Goal: Transaction & Acquisition: Download file/media

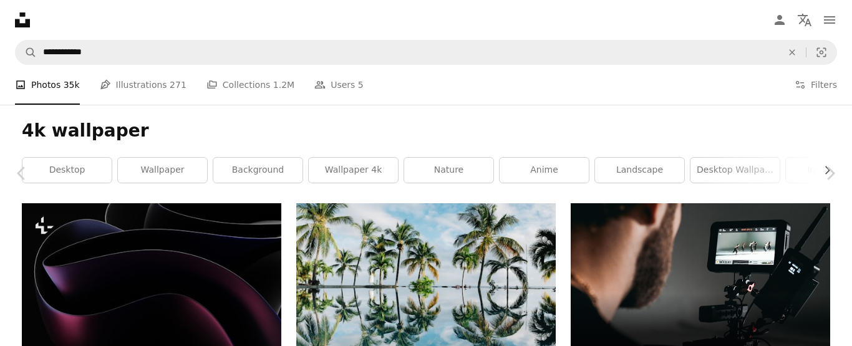
click at [14, 15] on button "An X shape" at bounding box center [12, 12] width 15 height 15
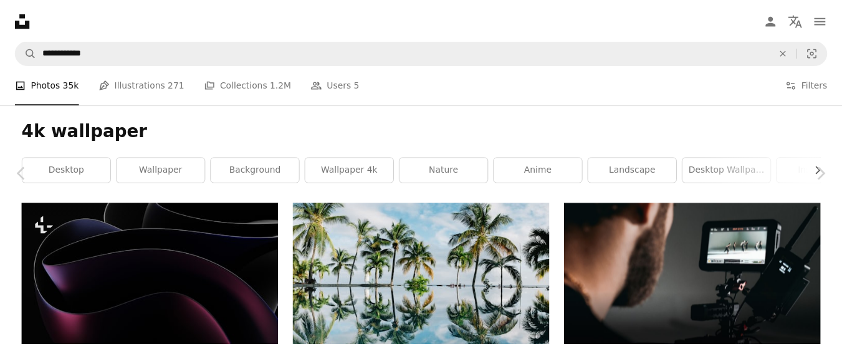
scroll to position [2088, 0]
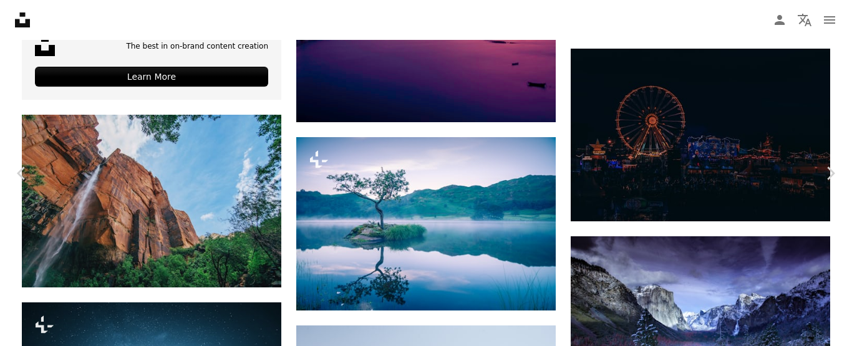
click at [12, 13] on button "An X shape" at bounding box center [12, 12] width 15 height 15
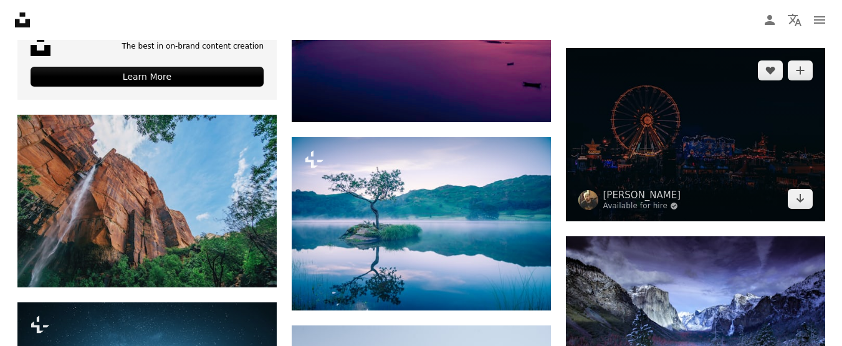
scroll to position [2088, 0]
click at [804, 194] on icon "Arrow pointing down" at bounding box center [800, 198] width 10 height 15
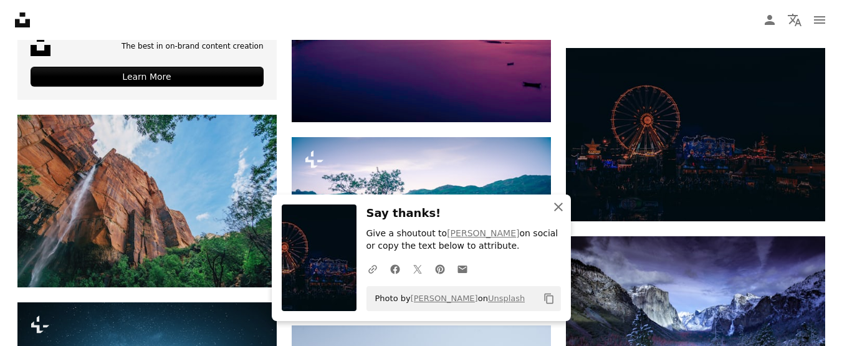
click at [557, 208] on icon "button" at bounding box center [558, 207] width 9 height 9
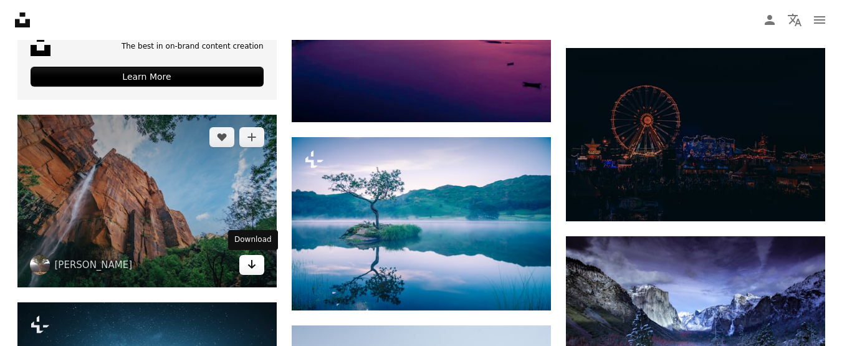
click at [252, 267] on icon "Download" at bounding box center [251, 264] width 8 height 9
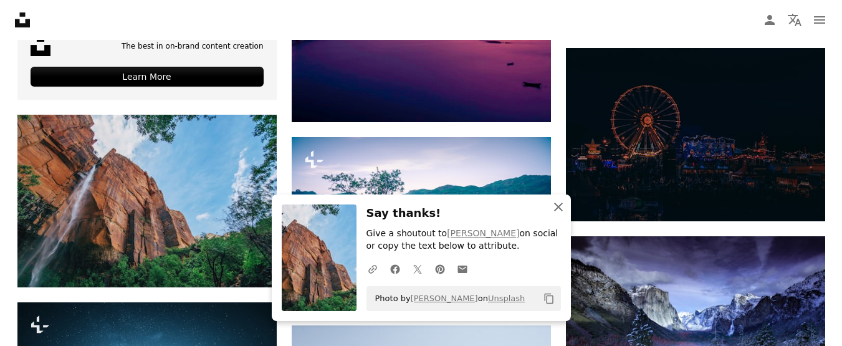
click at [559, 208] on icon "button" at bounding box center [558, 207] width 9 height 9
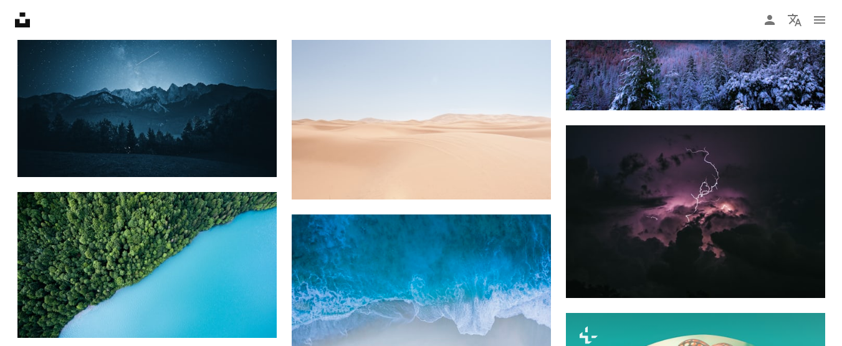
scroll to position [2533, 0]
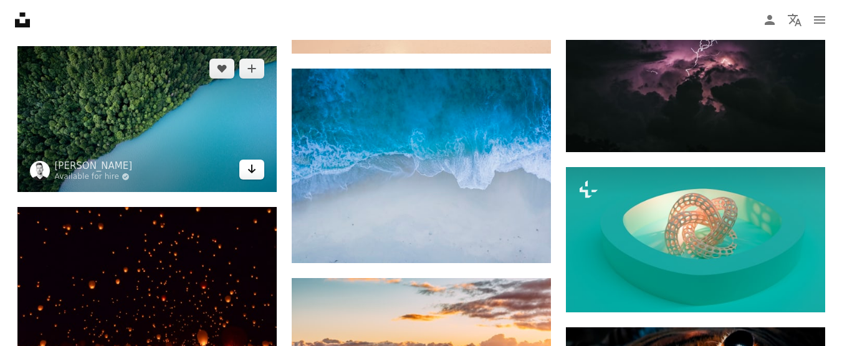
click at [253, 171] on icon "Download" at bounding box center [251, 169] width 8 height 9
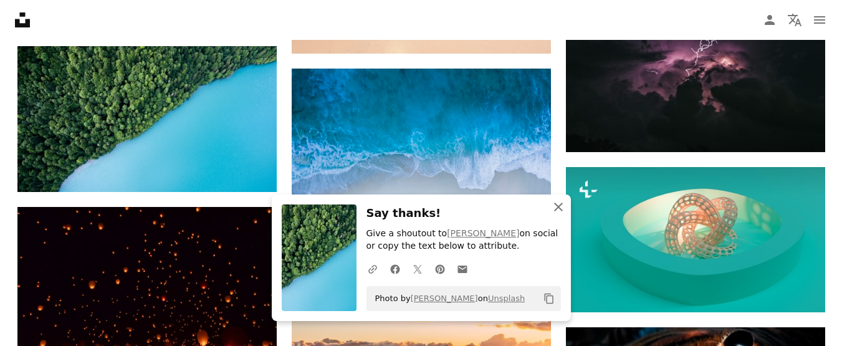
click at [559, 209] on icon "An X shape" at bounding box center [558, 206] width 15 height 15
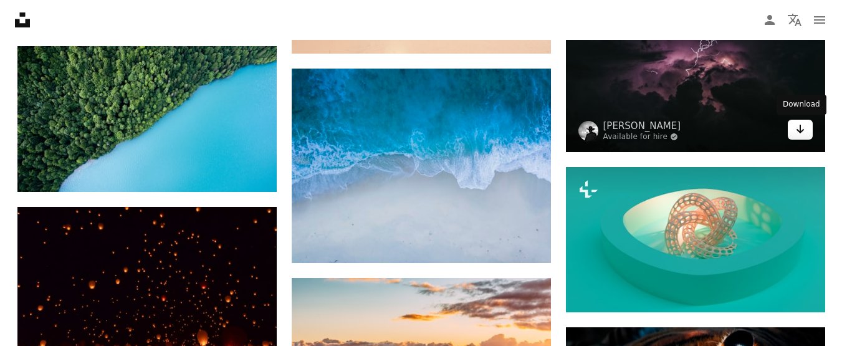
click at [798, 132] on icon "Arrow pointing down" at bounding box center [800, 129] width 10 height 15
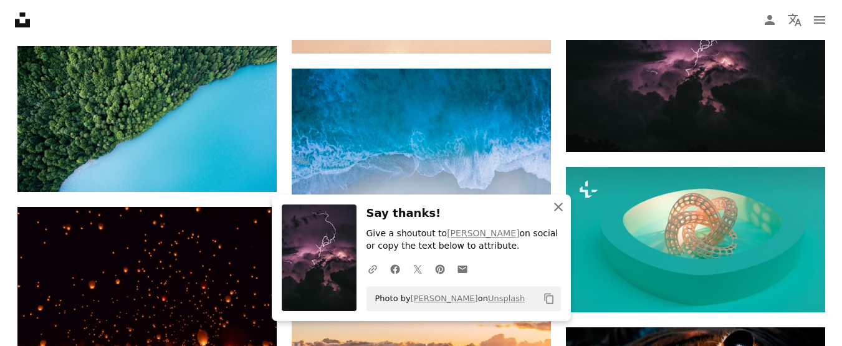
click at [559, 206] on icon "button" at bounding box center [558, 207] width 9 height 9
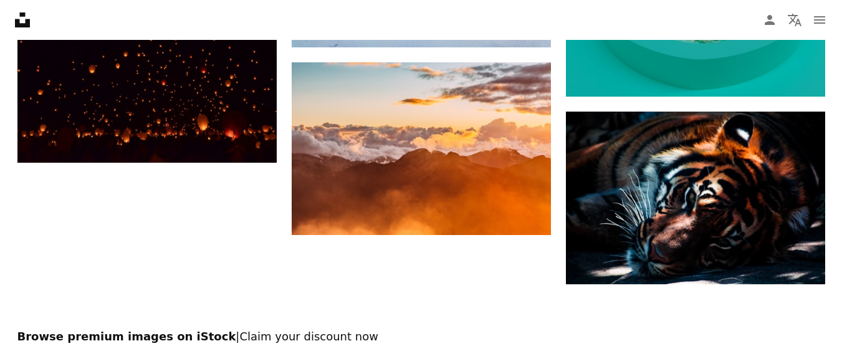
scroll to position [2762, 0]
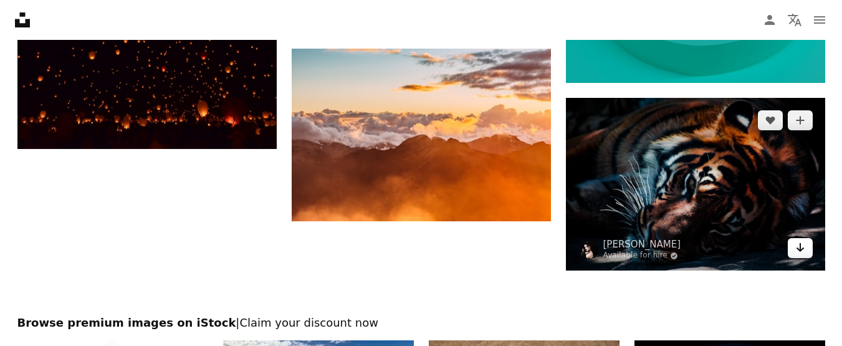
click at [797, 254] on icon "Arrow pointing down" at bounding box center [800, 247] width 10 height 15
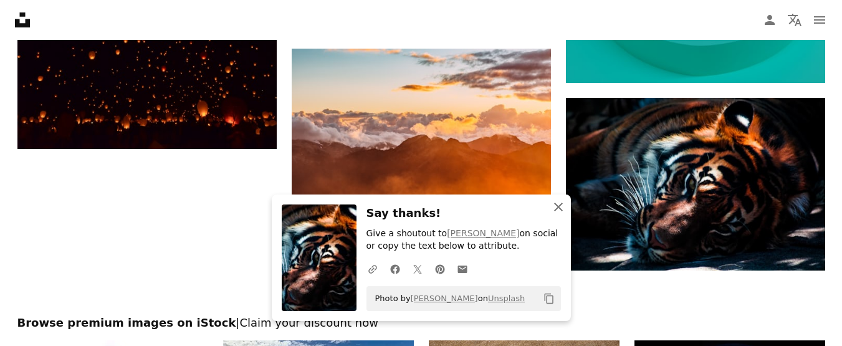
click at [558, 206] on icon "button" at bounding box center [558, 207] width 9 height 9
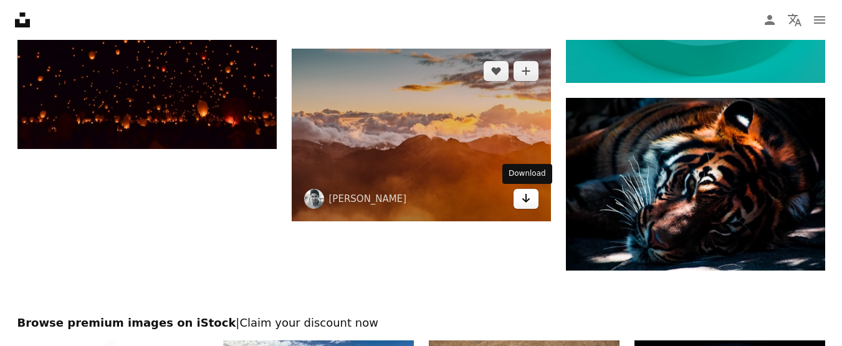
click at [529, 203] on icon "Arrow pointing down" at bounding box center [526, 198] width 10 height 15
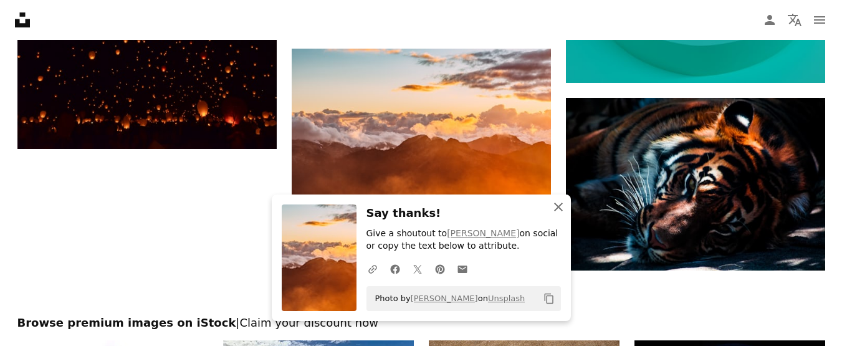
click at [559, 210] on icon "An X shape" at bounding box center [558, 206] width 15 height 15
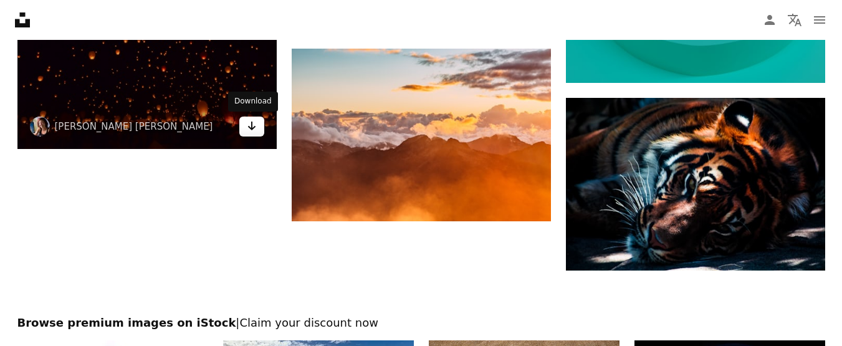
click at [251, 125] on icon "Arrow pointing down" at bounding box center [252, 125] width 10 height 15
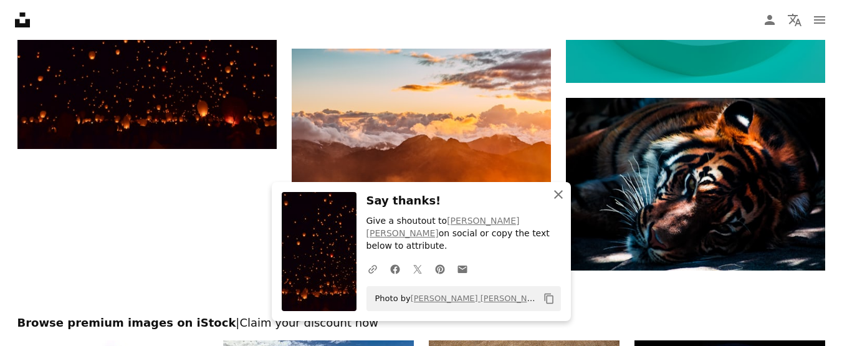
click at [561, 199] on icon "button" at bounding box center [558, 194] width 9 height 9
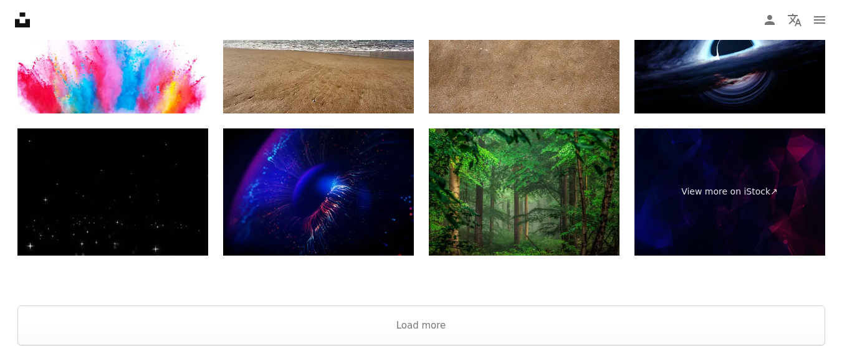
scroll to position [3131, 0]
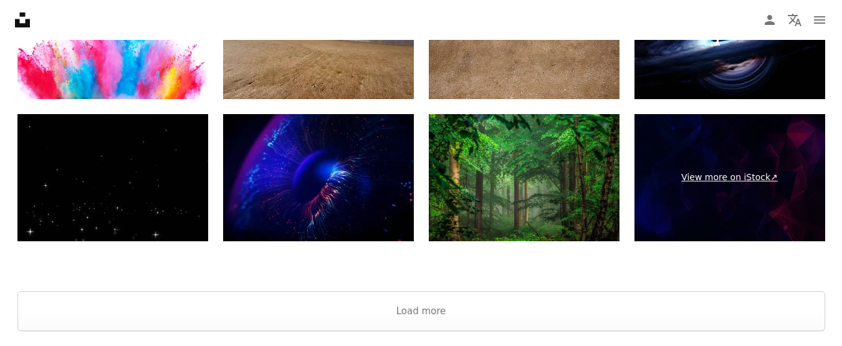
click at [740, 178] on link "View more on iStock ↗" at bounding box center [730, 177] width 191 height 127
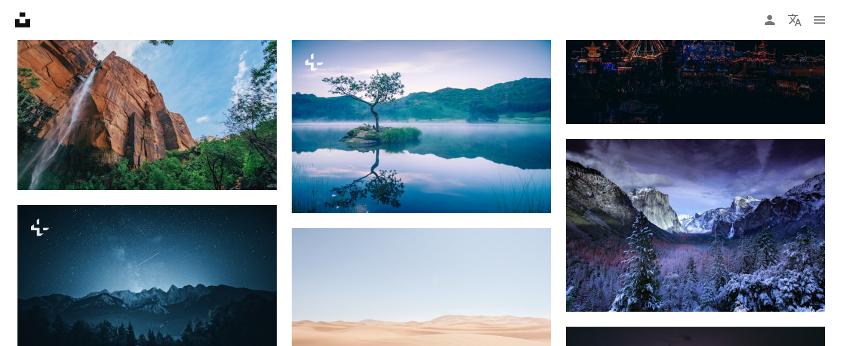
scroll to position [2255, 0]
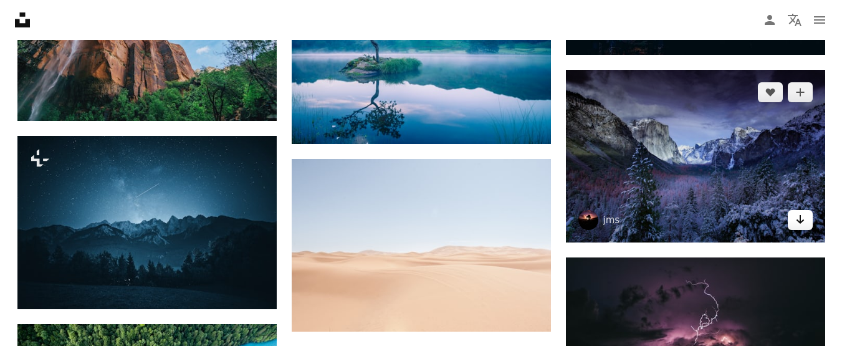
click at [795, 221] on icon "Arrow pointing down" at bounding box center [800, 219] width 10 height 15
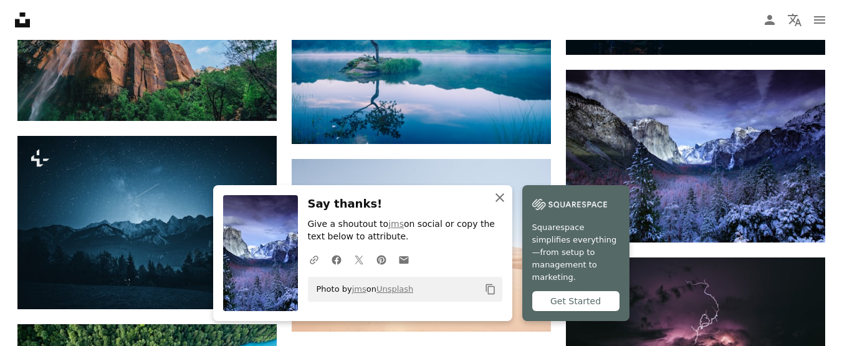
click at [554, 208] on img at bounding box center [569, 204] width 75 height 19
click at [499, 205] on icon "An X shape" at bounding box center [499, 197] width 15 height 15
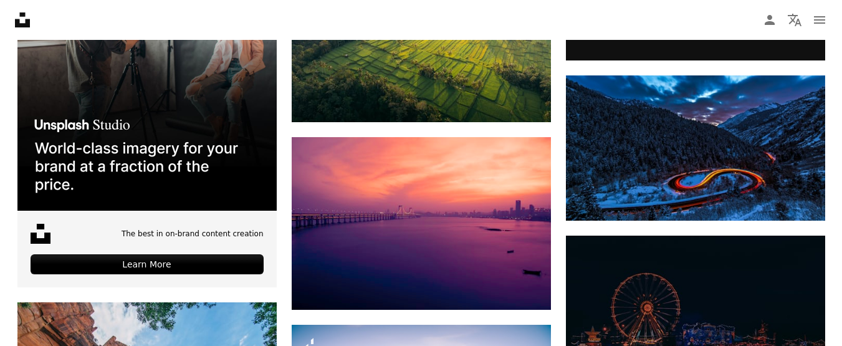
scroll to position [1852, 0]
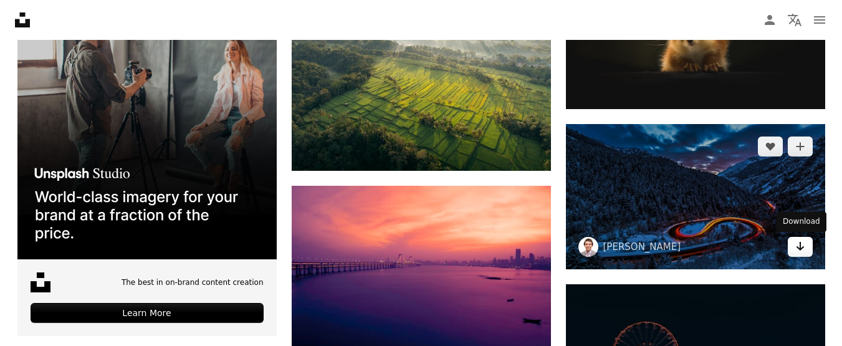
click at [797, 244] on icon "Arrow pointing down" at bounding box center [800, 246] width 10 height 15
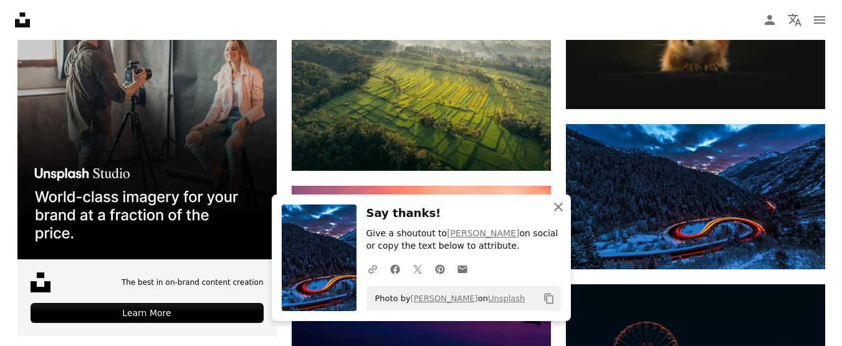
click at [564, 209] on icon "An X shape" at bounding box center [558, 206] width 15 height 15
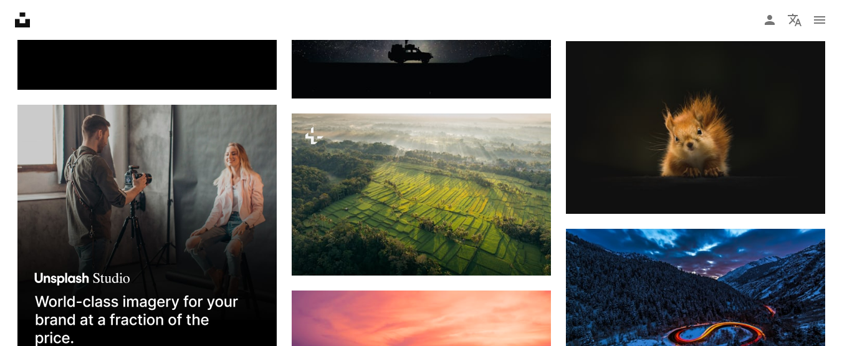
scroll to position [1699, 0]
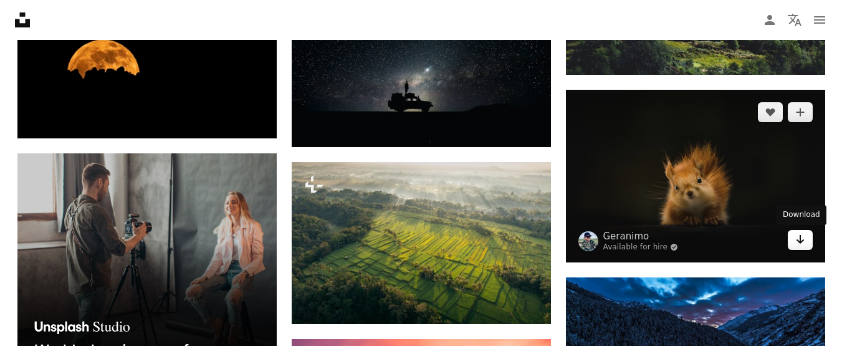
click at [800, 243] on icon "Download" at bounding box center [800, 239] width 8 height 9
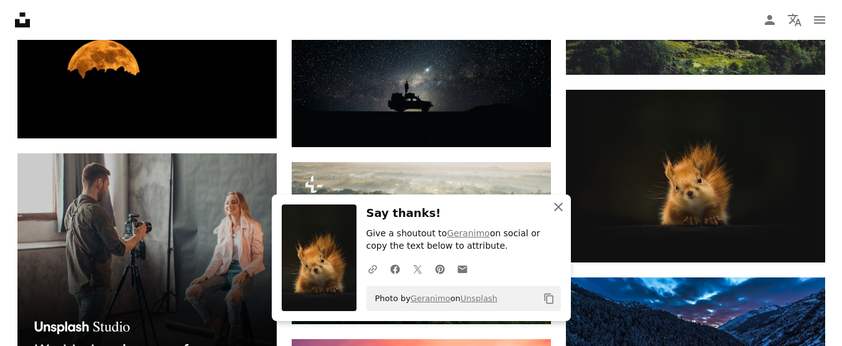
click at [558, 206] on icon "button" at bounding box center [558, 207] width 9 height 9
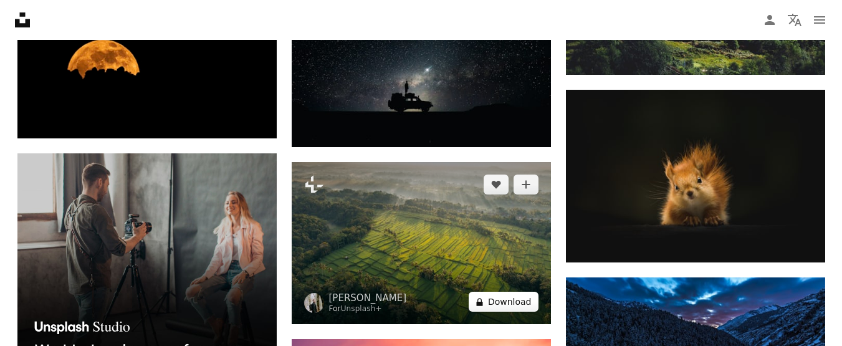
click at [510, 304] on button "A lock Download" at bounding box center [504, 302] width 70 height 20
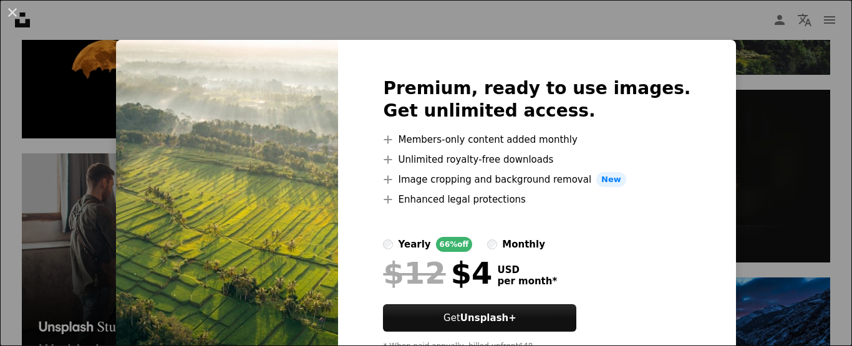
click at [738, 69] on div "An X shape Premium, ready to use images. Get unlimited access. A plus sign Memb…" at bounding box center [426, 173] width 852 height 346
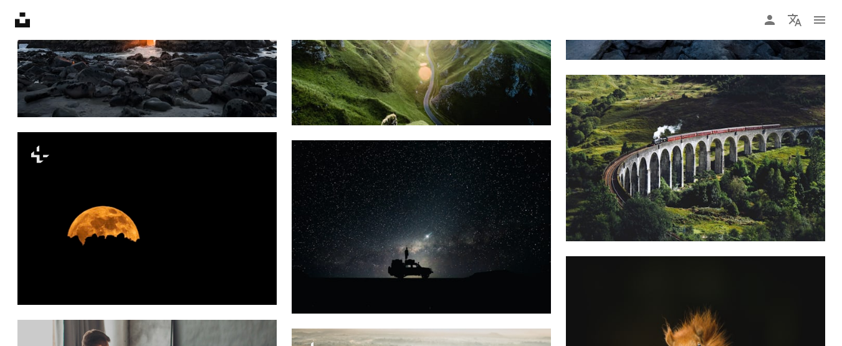
scroll to position [1504, 0]
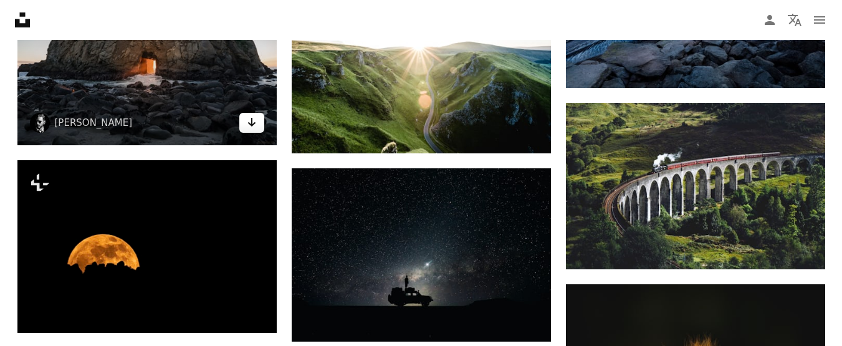
click at [248, 123] on icon "Download" at bounding box center [251, 122] width 8 height 9
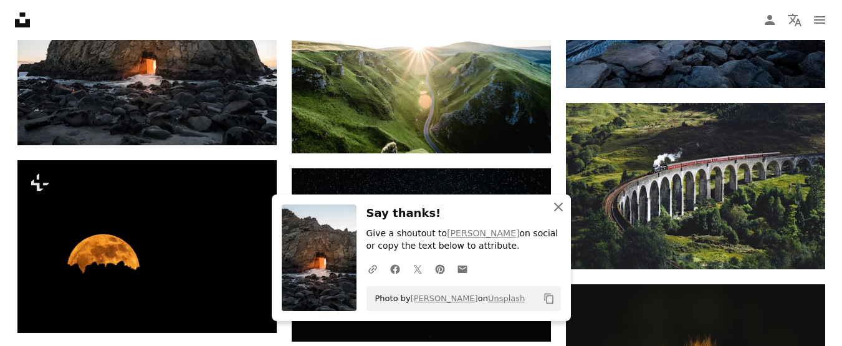
click at [558, 208] on icon "An X shape" at bounding box center [558, 206] width 15 height 15
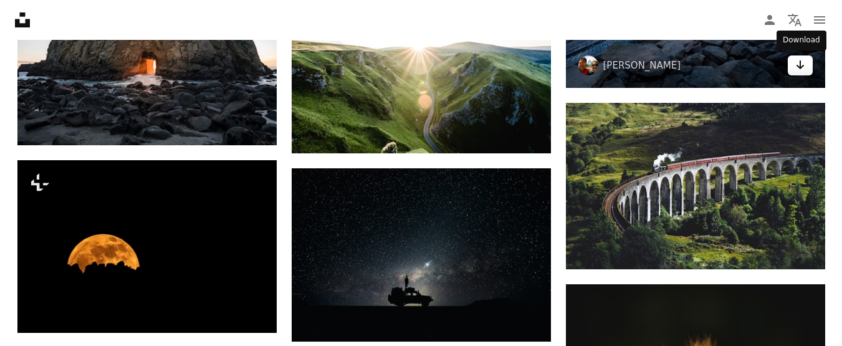
click at [802, 65] on icon "Arrow pointing down" at bounding box center [800, 64] width 10 height 15
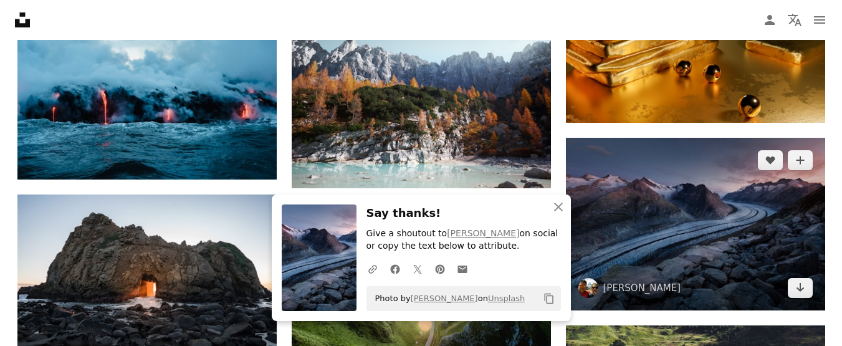
scroll to position [1296, 0]
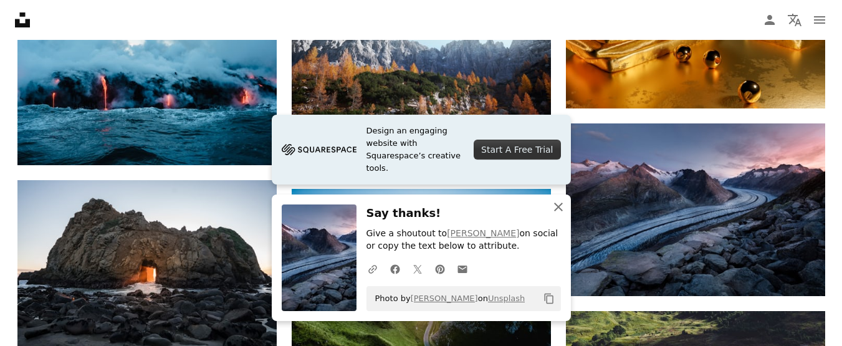
click at [557, 205] on icon "button" at bounding box center [558, 207] width 9 height 9
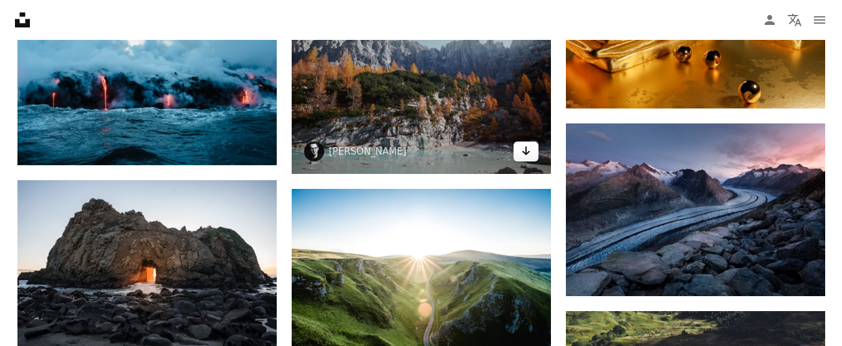
click at [521, 151] on icon "Arrow pointing down" at bounding box center [526, 150] width 10 height 15
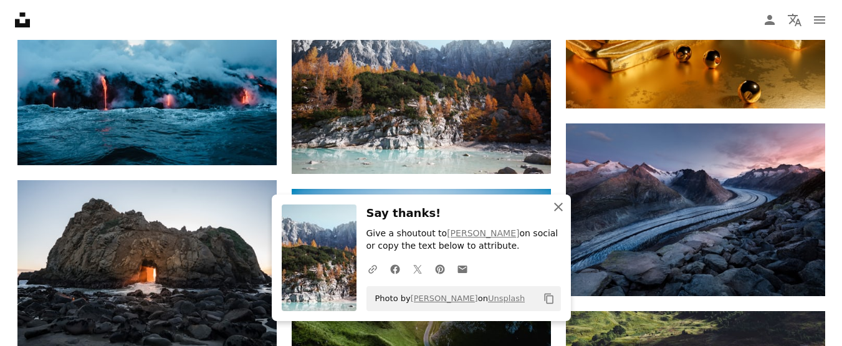
click at [560, 206] on icon "An X shape" at bounding box center [558, 206] width 15 height 15
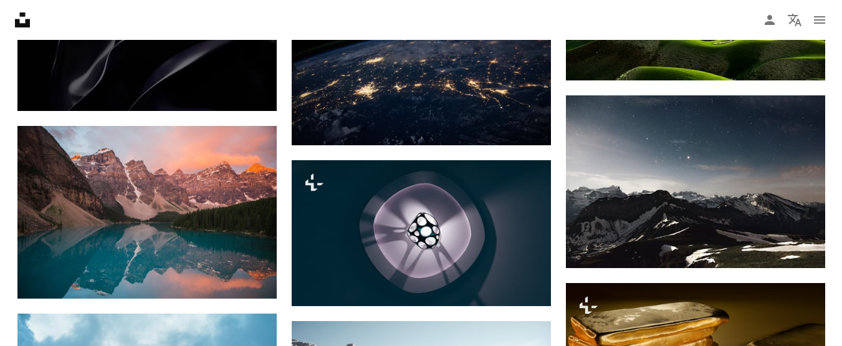
scroll to position [956, 0]
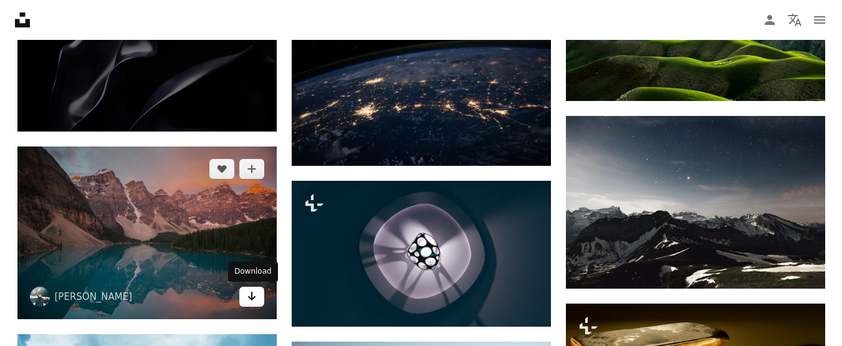
click at [248, 298] on icon "Arrow pointing down" at bounding box center [252, 296] width 10 height 15
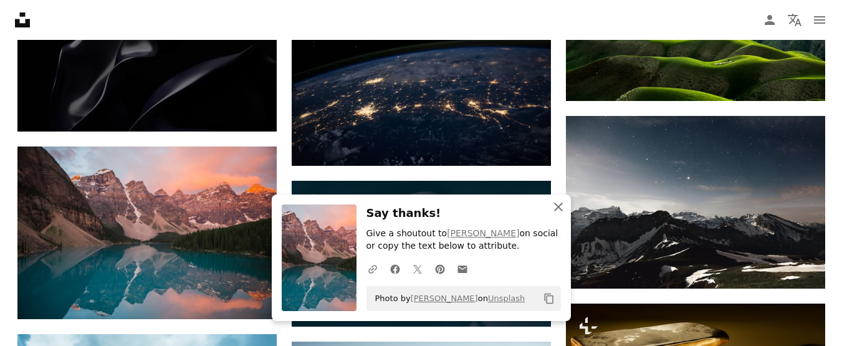
click at [557, 208] on icon "button" at bounding box center [558, 207] width 9 height 9
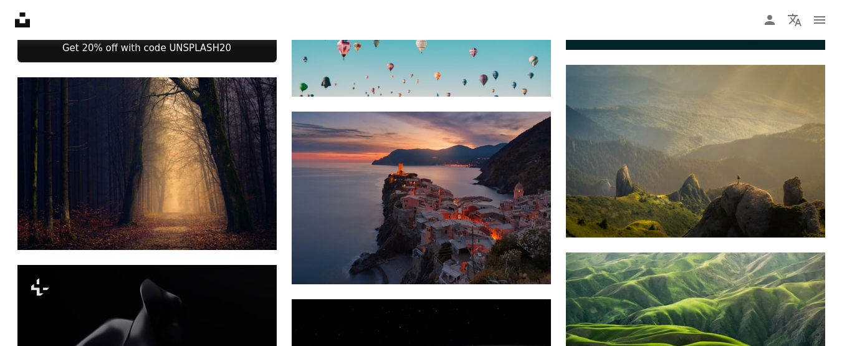
scroll to position [636, 0]
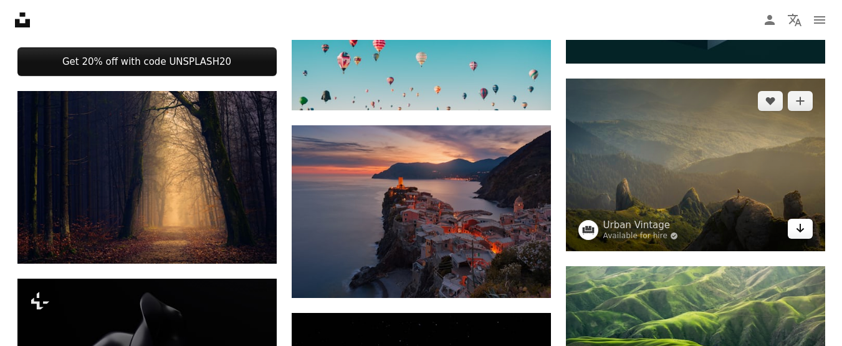
click at [797, 223] on icon "Arrow pointing down" at bounding box center [800, 228] width 10 height 15
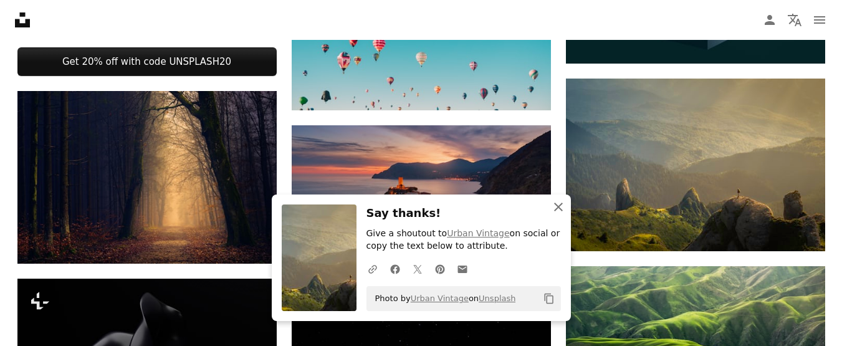
click at [554, 208] on icon "An X shape" at bounding box center [558, 206] width 15 height 15
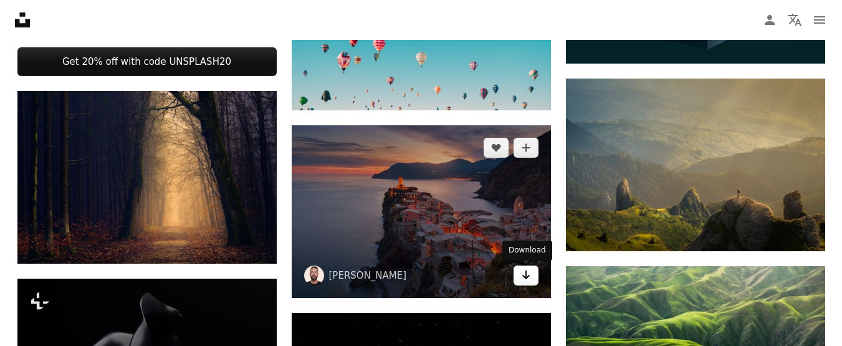
click at [525, 276] on icon "Arrow pointing down" at bounding box center [526, 274] width 10 height 15
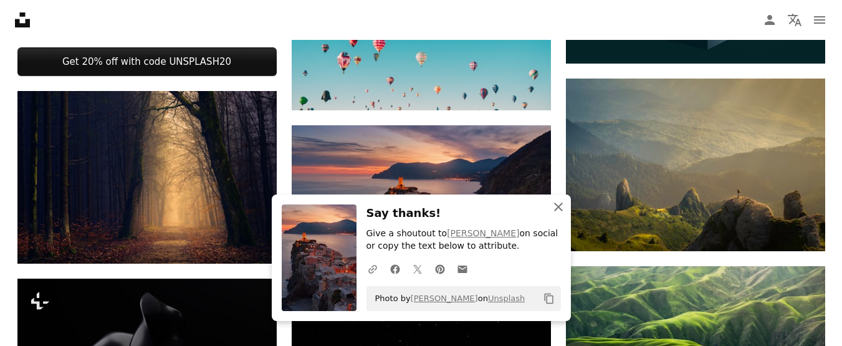
click at [562, 204] on icon "button" at bounding box center [558, 207] width 9 height 9
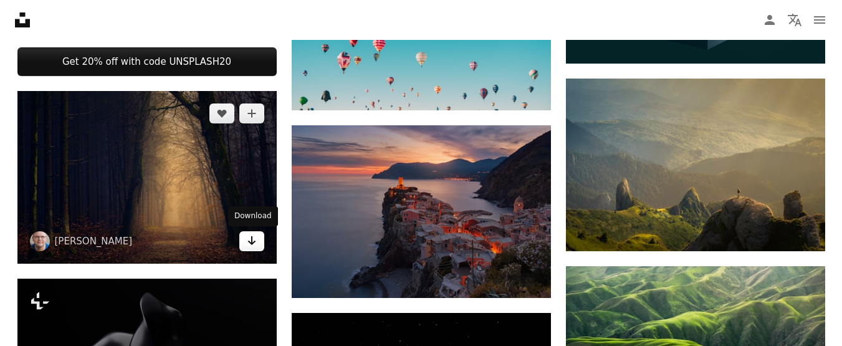
click at [249, 245] on icon "Arrow pointing down" at bounding box center [252, 240] width 10 height 15
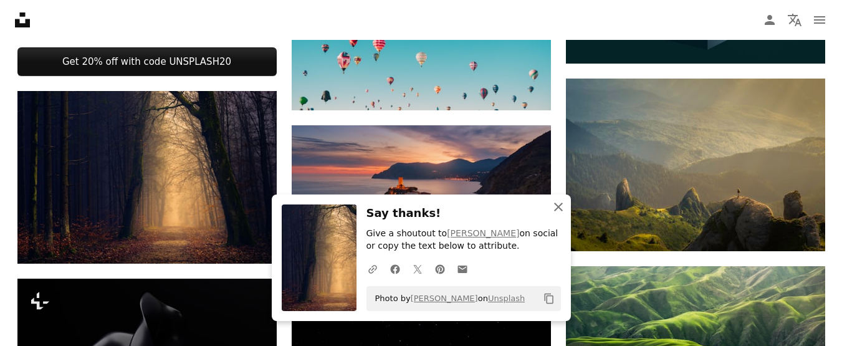
click at [559, 204] on icon "An X shape" at bounding box center [558, 206] width 15 height 15
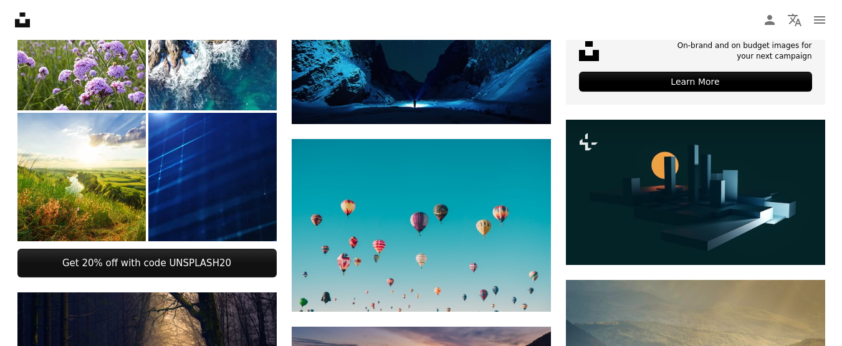
scroll to position [420, 0]
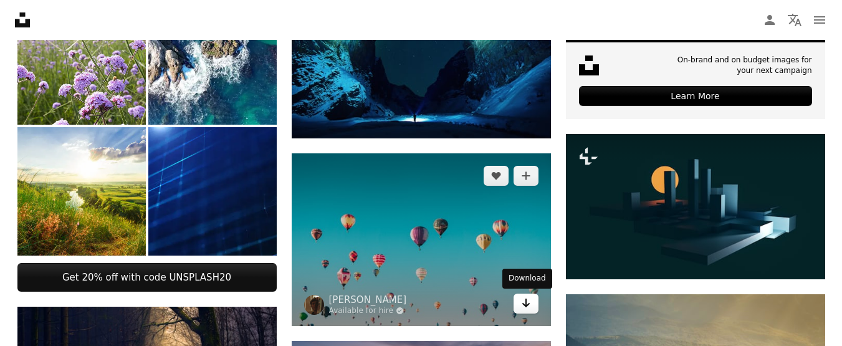
click at [524, 300] on icon "Arrow pointing down" at bounding box center [526, 302] width 10 height 15
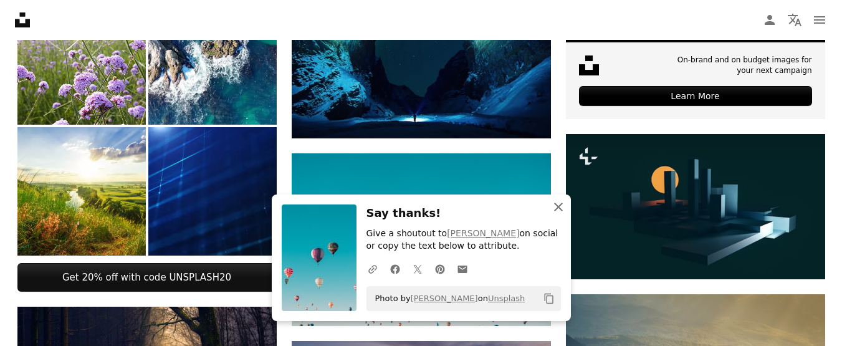
click at [556, 204] on icon "button" at bounding box center [558, 207] width 9 height 9
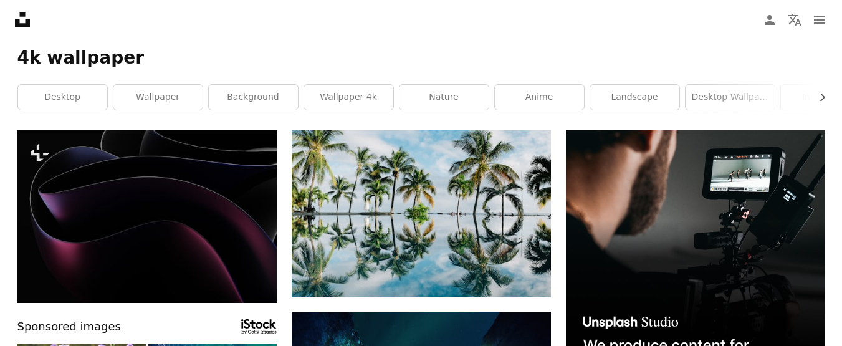
scroll to position [59, 0]
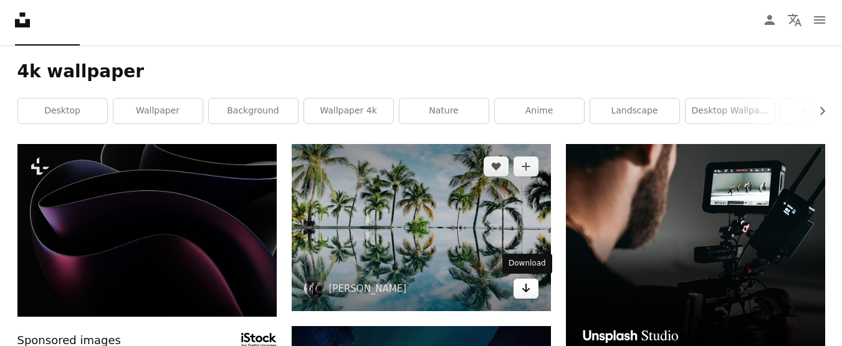
click at [524, 290] on icon "Download" at bounding box center [526, 288] width 8 height 9
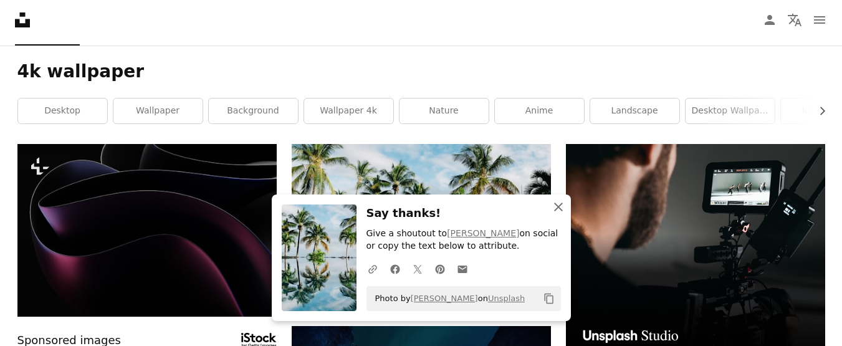
click at [559, 206] on icon "button" at bounding box center [558, 207] width 9 height 9
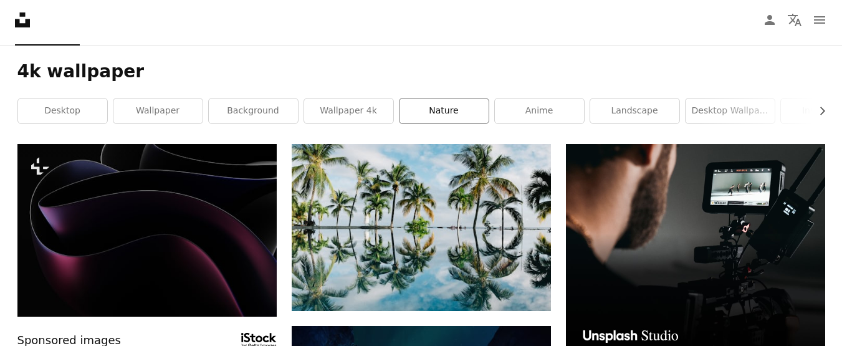
click at [438, 110] on link "nature" at bounding box center [444, 110] width 89 height 25
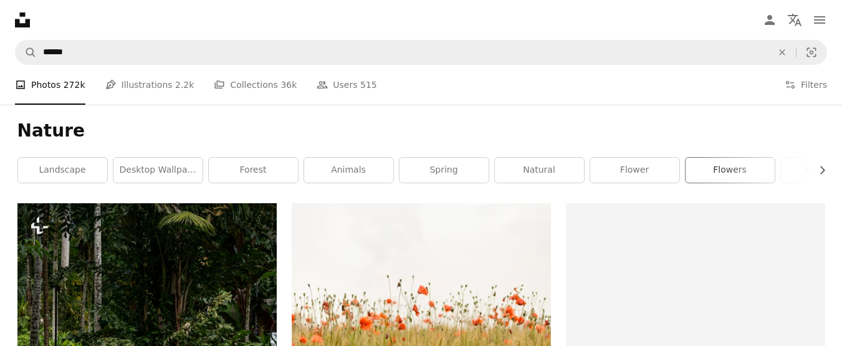
click at [734, 169] on link "flowers" at bounding box center [730, 170] width 89 height 25
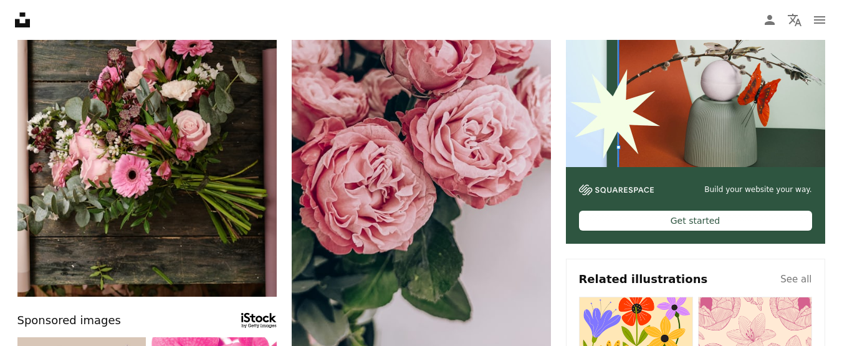
scroll to position [302, 0]
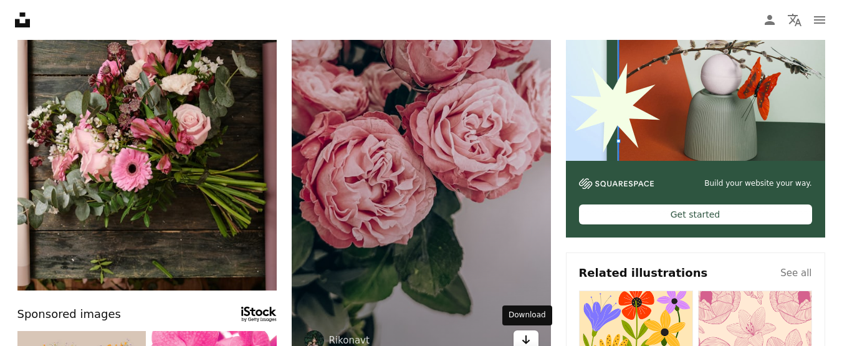
click at [527, 335] on icon "Arrow pointing down" at bounding box center [526, 339] width 10 height 15
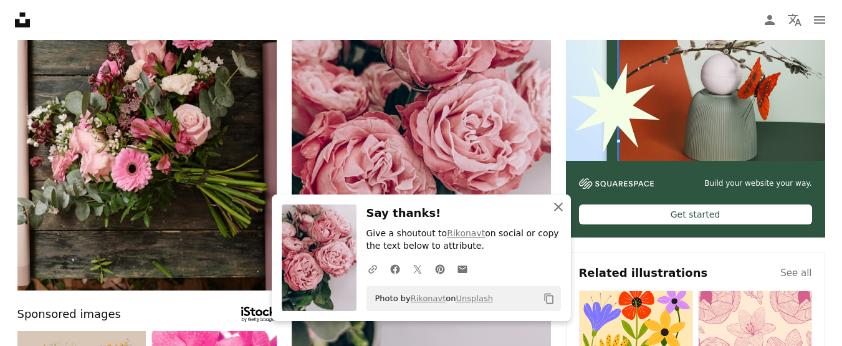
click at [558, 203] on icon "An X shape" at bounding box center [558, 206] width 15 height 15
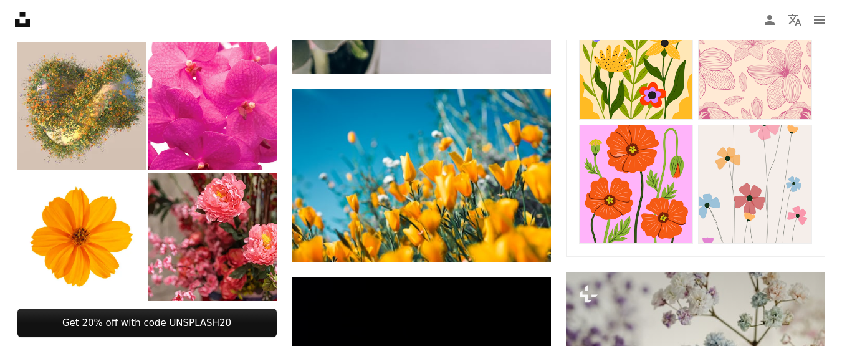
scroll to position [605, 0]
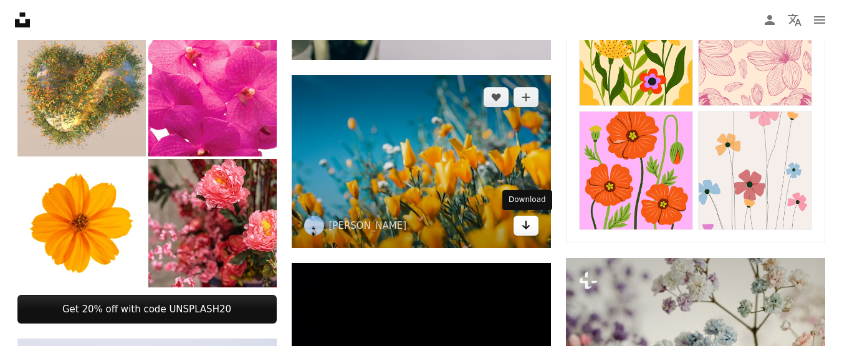
click at [527, 224] on icon "Arrow pointing down" at bounding box center [526, 225] width 10 height 15
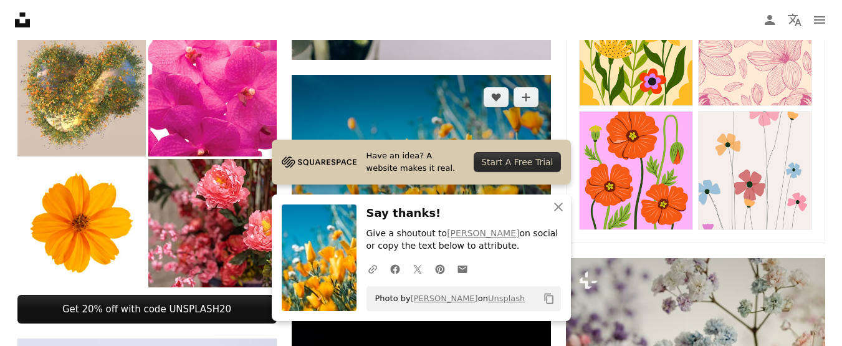
click at [472, 126] on img at bounding box center [421, 161] width 259 height 173
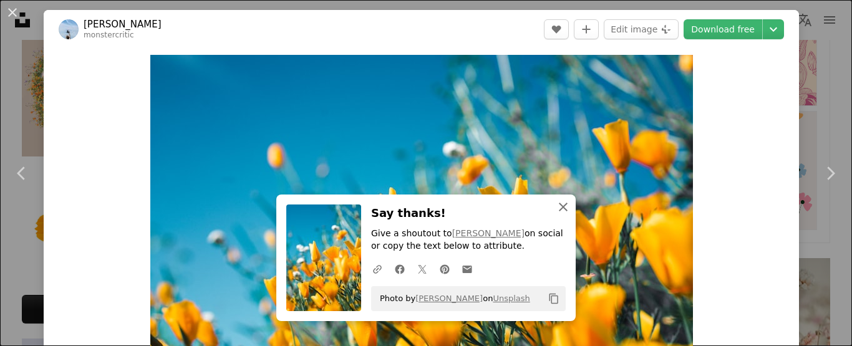
click at [559, 204] on icon "An X shape" at bounding box center [562, 206] width 15 height 15
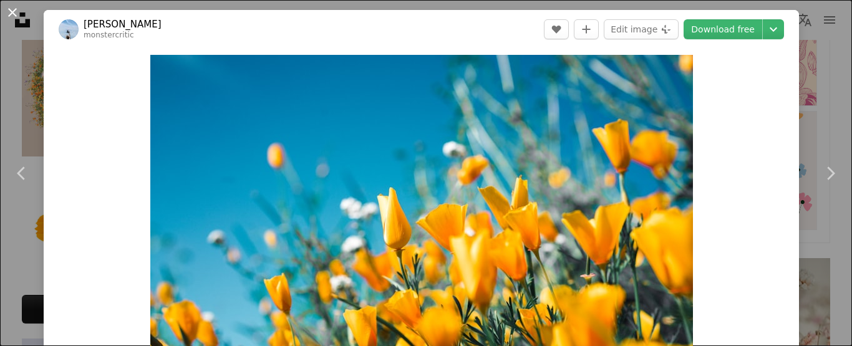
click at [11, 12] on button "An X shape" at bounding box center [12, 12] width 15 height 15
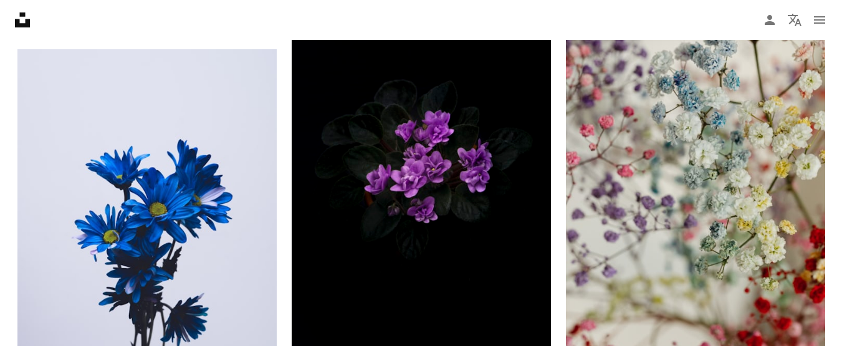
scroll to position [907, 0]
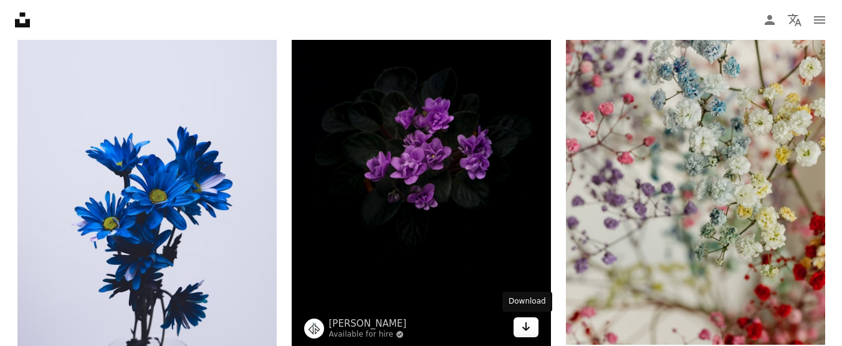
click at [526, 329] on icon "Download" at bounding box center [526, 326] width 8 height 9
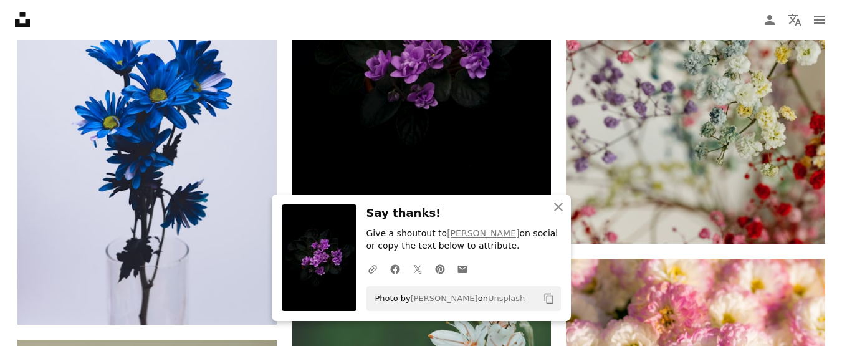
scroll to position [1015, 0]
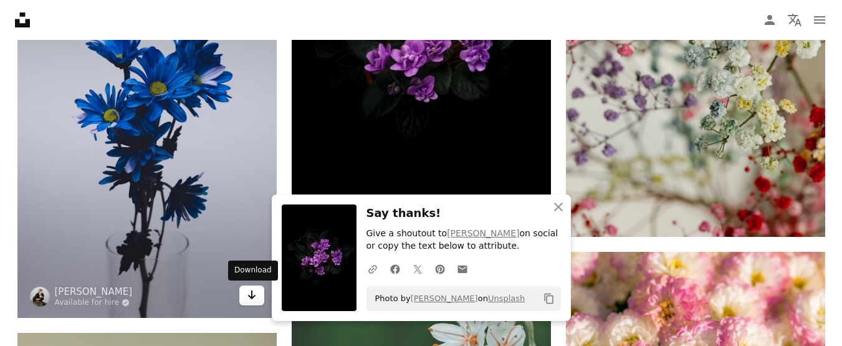
click at [249, 292] on icon "Arrow pointing down" at bounding box center [252, 294] width 10 height 15
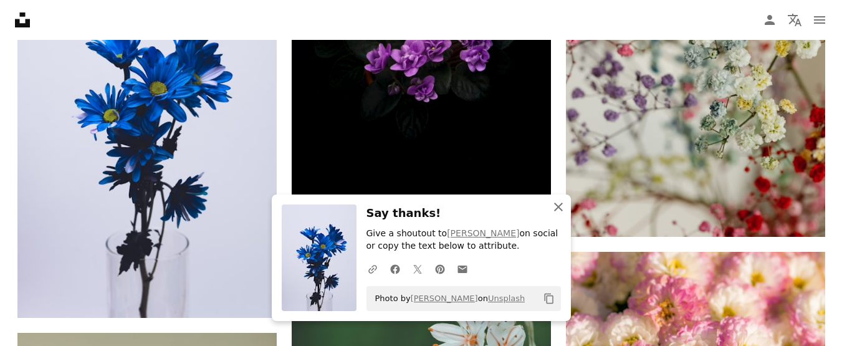
click at [557, 208] on icon "button" at bounding box center [558, 207] width 9 height 9
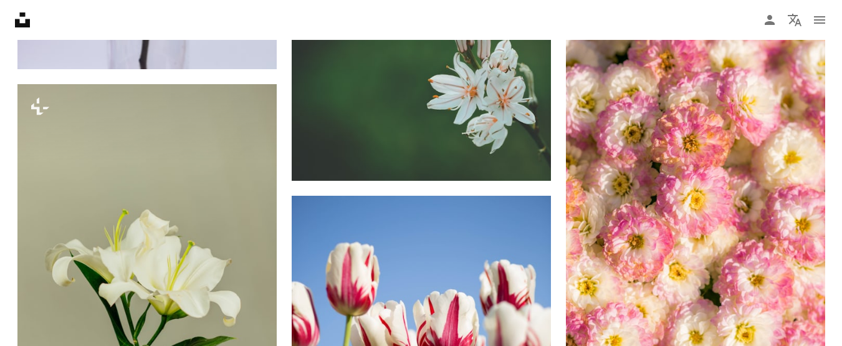
scroll to position [1271, 0]
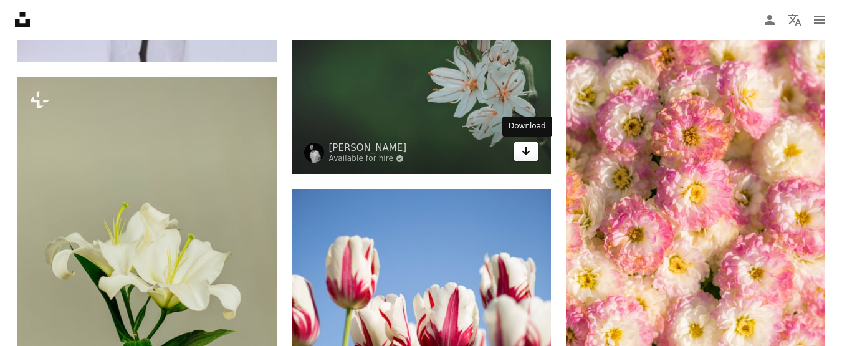
click at [529, 147] on icon "Arrow pointing down" at bounding box center [526, 150] width 10 height 15
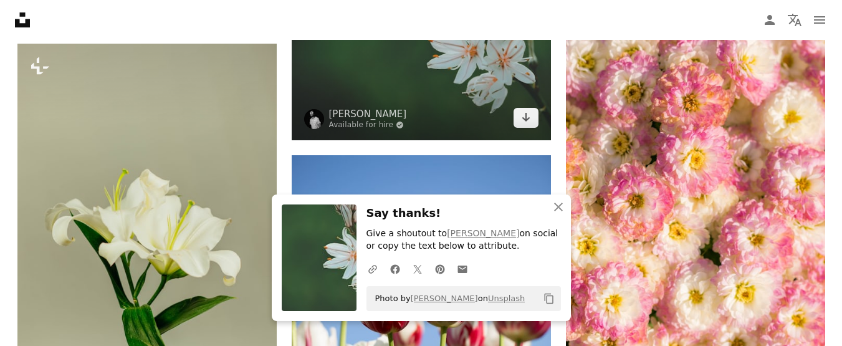
scroll to position [1492, 0]
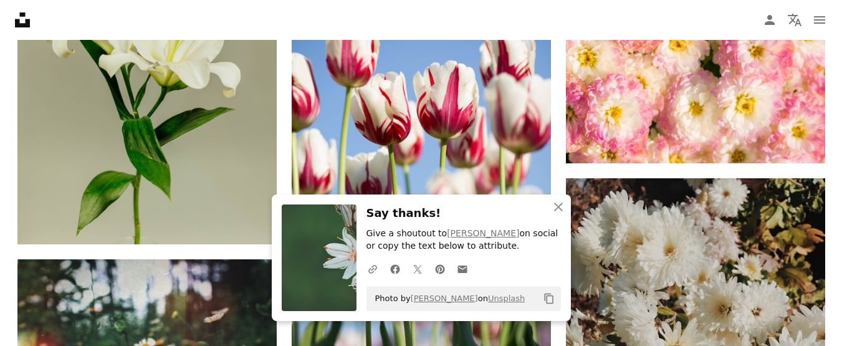
click at [523, 211] on h3 "Say thanks!" at bounding box center [464, 213] width 195 height 18
click at [556, 207] on icon "An X shape" at bounding box center [558, 206] width 15 height 15
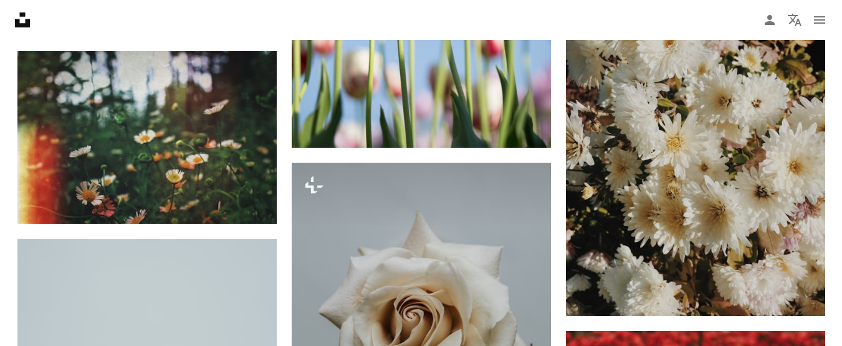
scroll to position [1754, 0]
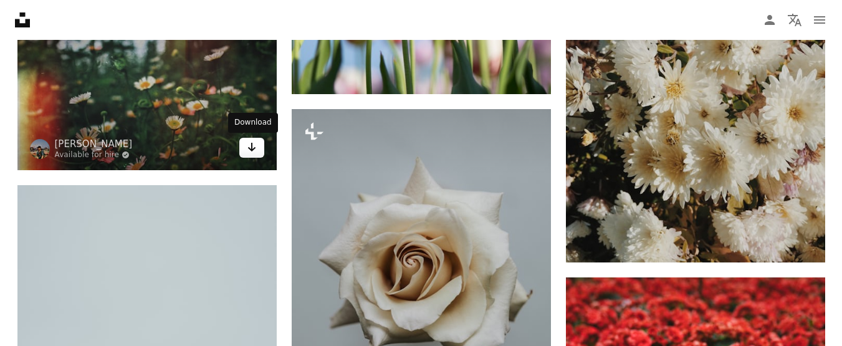
click at [252, 150] on icon "Download" at bounding box center [251, 147] width 8 height 9
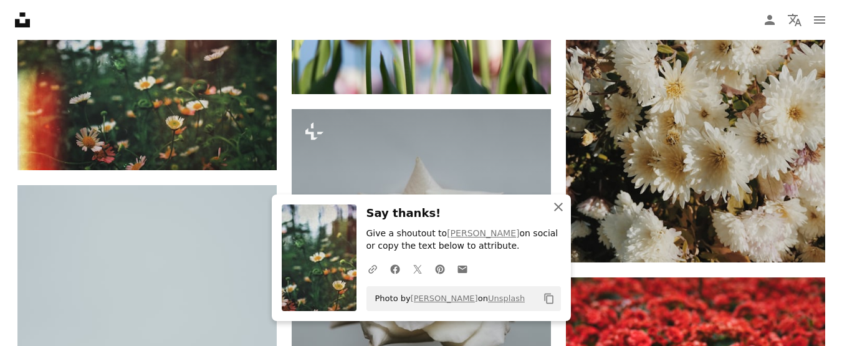
click at [558, 208] on icon "An X shape" at bounding box center [558, 206] width 15 height 15
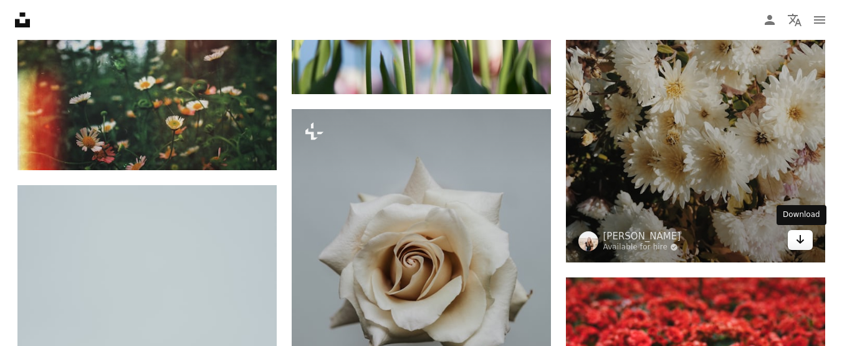
click at [802, 241] on icon "Download" at bounding box center [800, 239] width 8 height 9
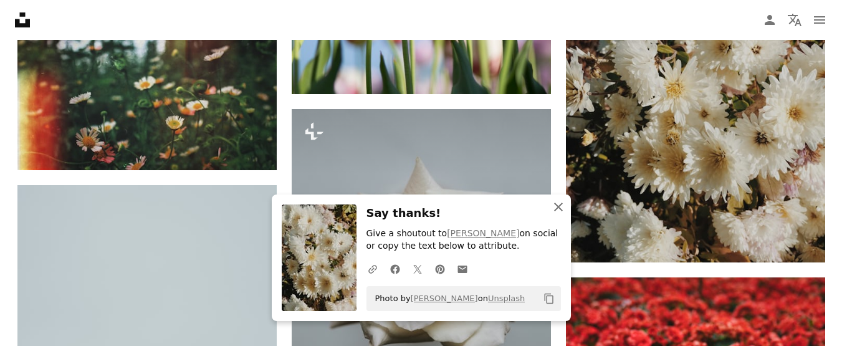
click at [555, 211] on icon "button" at bounding box center [558, 207] width 9 height 9
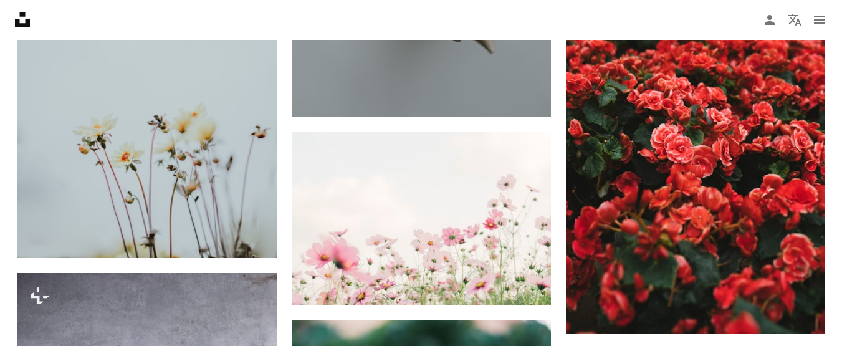
scroll to position [2050, 0]
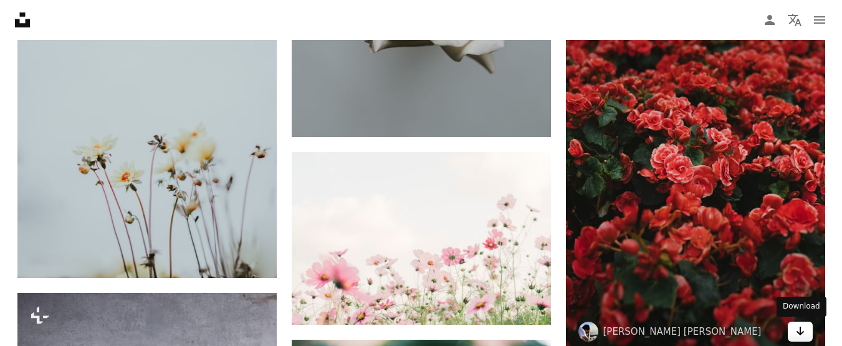
click at [799, 333] on icon "Download" at bounding box center [800, 331] width 8 height 9
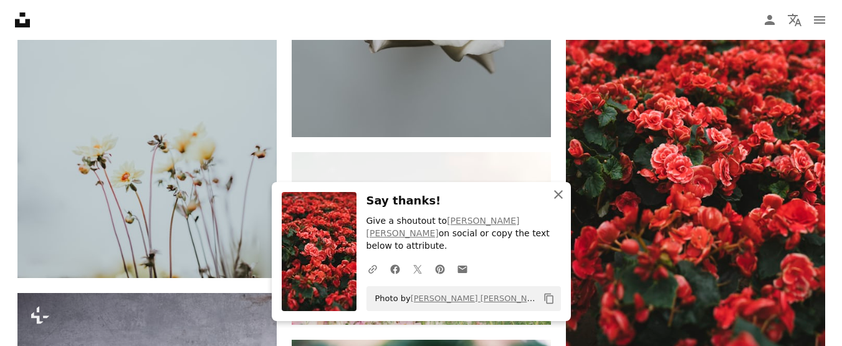
click at [558, 199] on icon "button" at bounding box center [558, 194] width 9 height 9
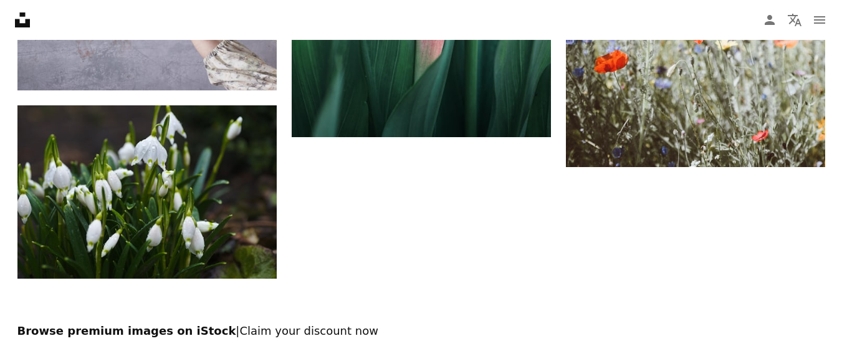
scroll to position [2635, 0]
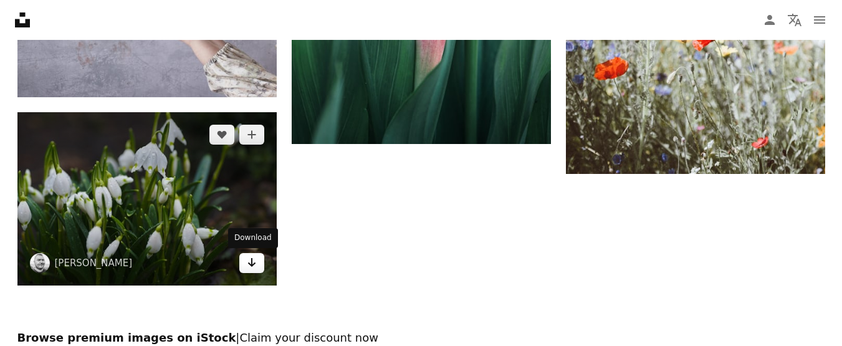
click at [253, 259] on icon "Arrow pointing down" at bounding box center [252, 262] width 10 height 15
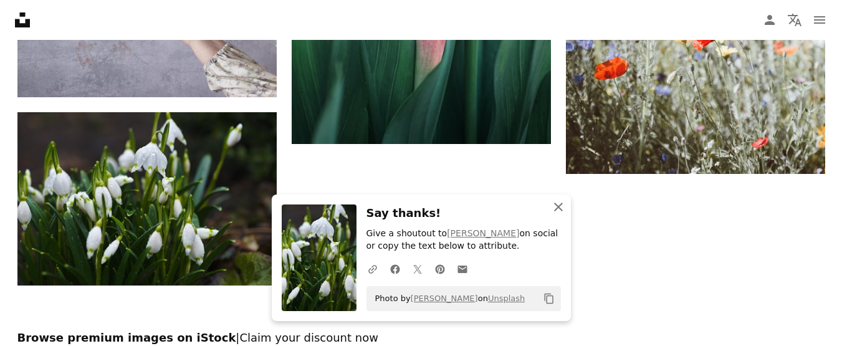
click at [557, 206] on icon "button" at bounding box center [558, 207] width 9 height 9
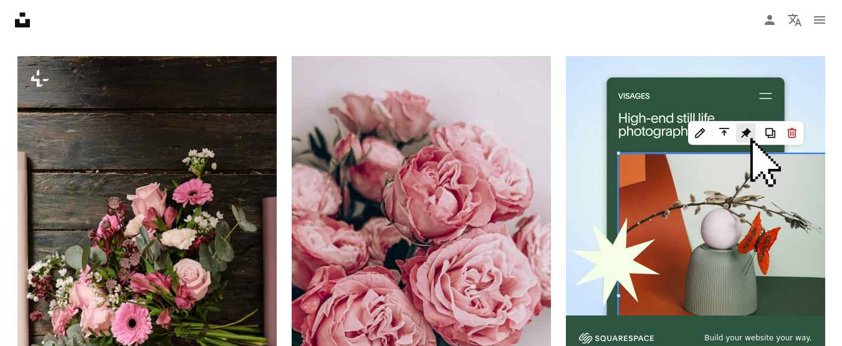
scroll to position [0, 0]
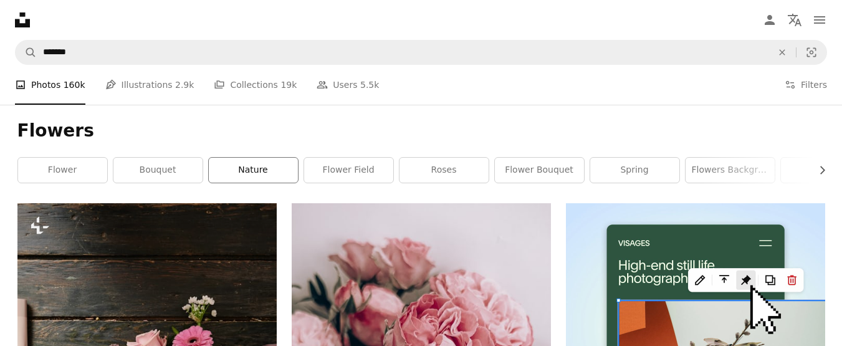
click at [269, 172] on link "nature" at bounding box center [253, 170] width 89 height 25
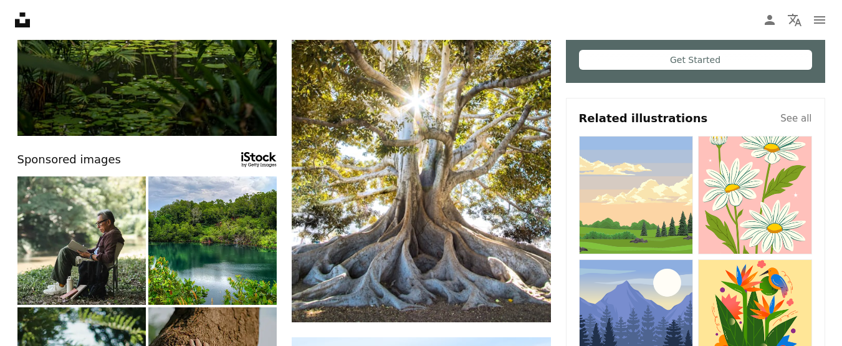
scroll to position [494, 0]
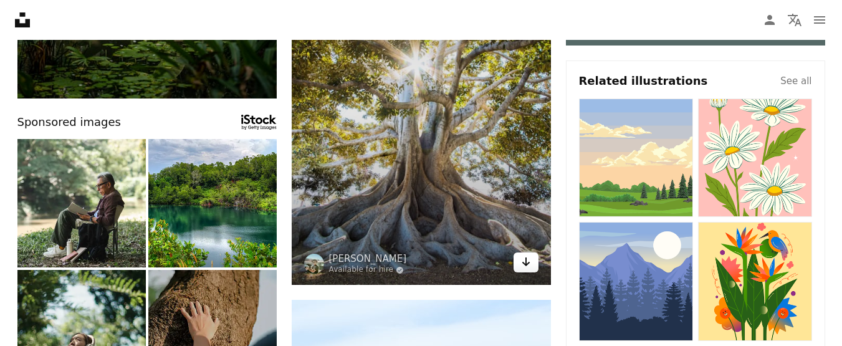
click at [528, 262] on icon "Arrow pointing down" at bounding box center [526, 261] width 10 height 15
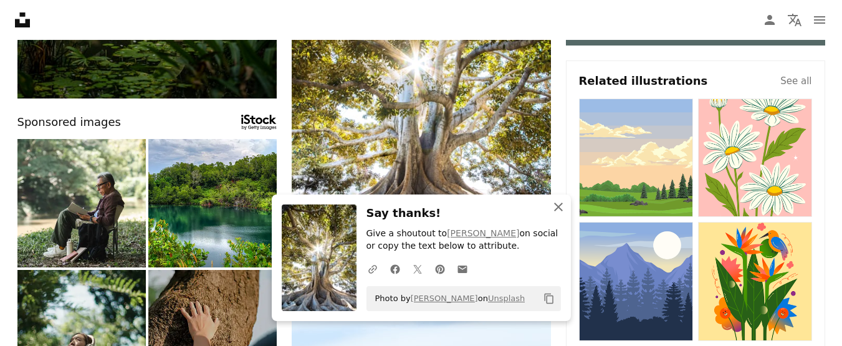
click at [557, 208] on icon "button" at bounding box center [558, 207] width 9 height 9
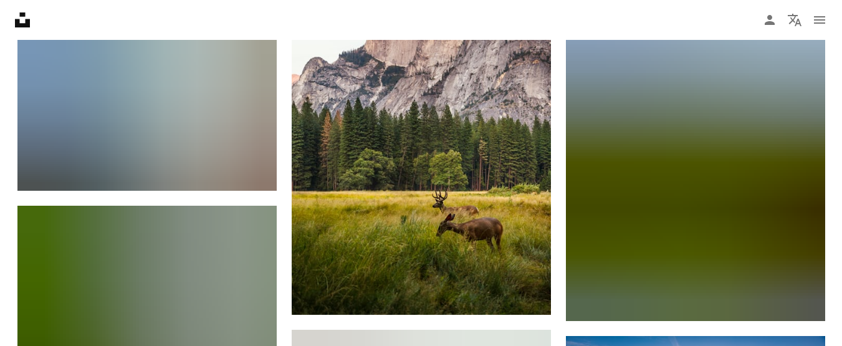
scroll to position [938, 0]
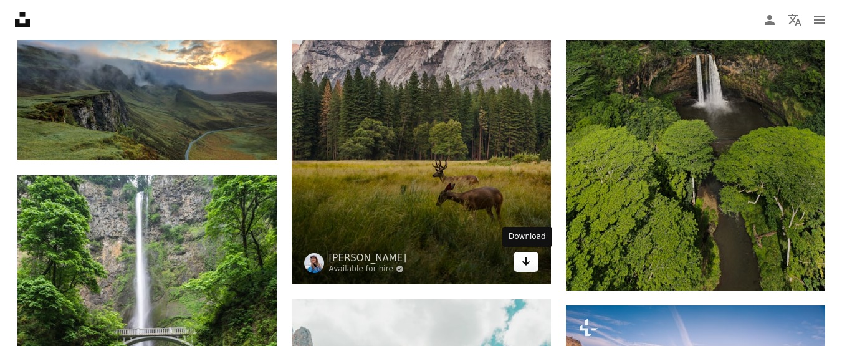
click at [524, 259] on icon "Arrow pointing down" at bounding box center [526, 261] width 10 height 15
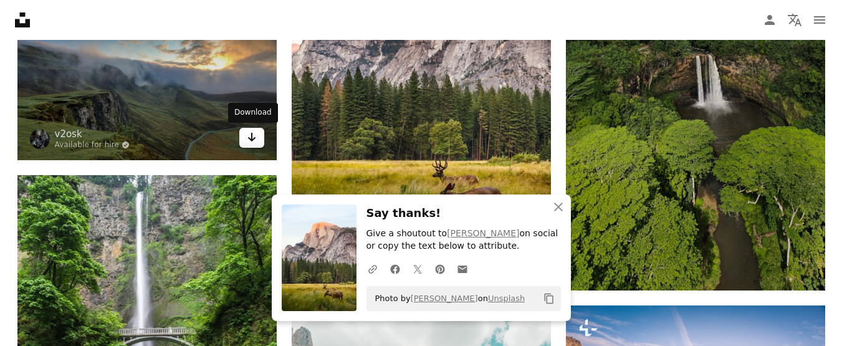
click at [252, 142] on icon "Arrow pointing down" at bounding box center [252, 137] width 10 height 15
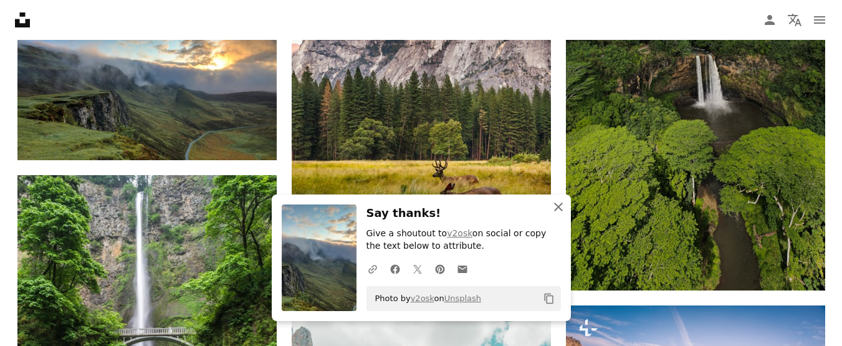
click at [557, 207] on icon "button" at bounding box center [558, 207] width 9 height 9
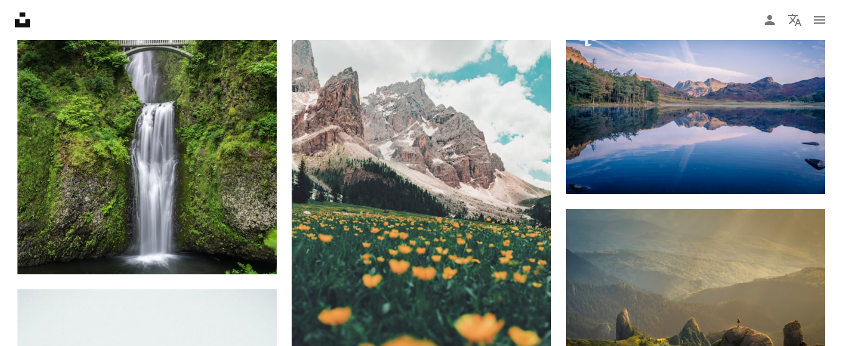
scroll to position [1246, 0]
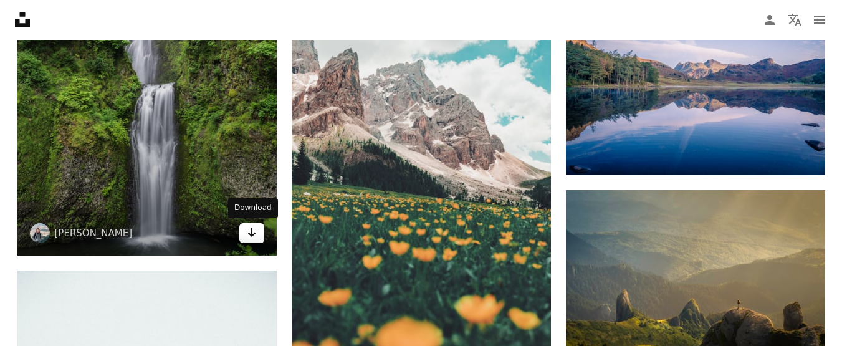
click at [247, 231] on icon "Arrow pointing down" at bounding box center [252, 232] width 10 height 15
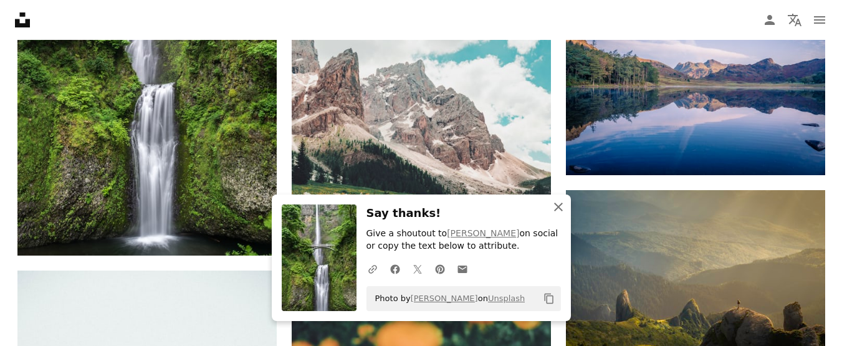
click at [558, 206] on icon "button" at bounding box center [558, 207] width 9 height 9
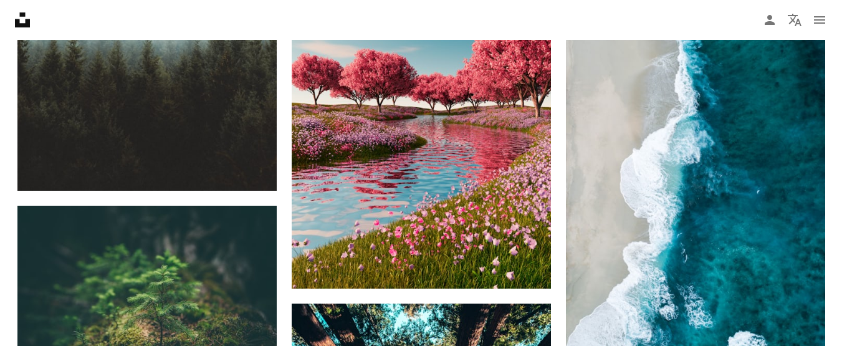
scroll to position [1721, 0]
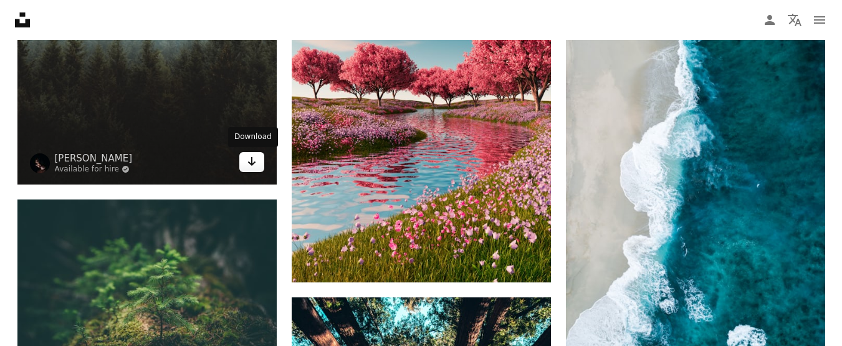
click at [247, 165] on icon "Arrow pointing down" at bounding box center [252, 161] width 10 height 15
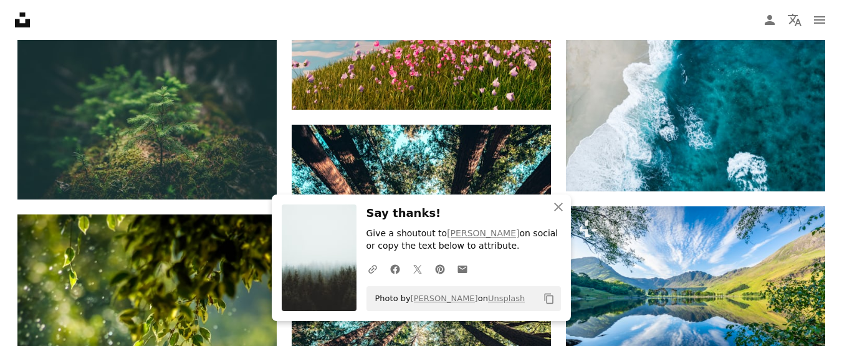
scroll to position [1906, 0]
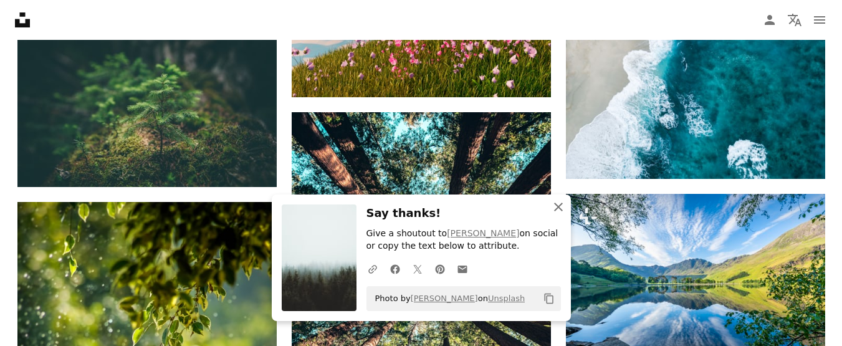
click at [555, 207] on icon "An X shape" at bounding box center [558, 206] width 15 height 15
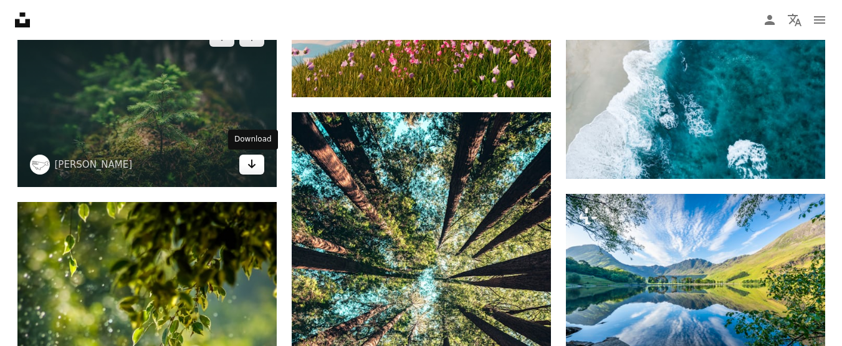
click at [247, 171] on icon "Arrow pointing down" at bounding box center [252, 163] width 10 height 15
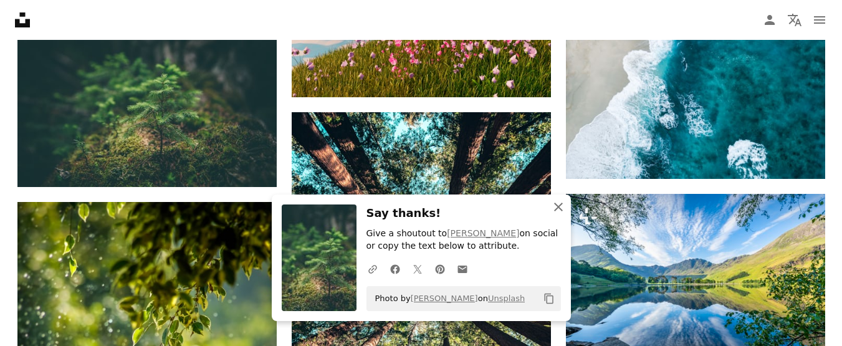
click at [562, 208] on icon "An X shape" at bounding box center [558, 206] width 15 height 15
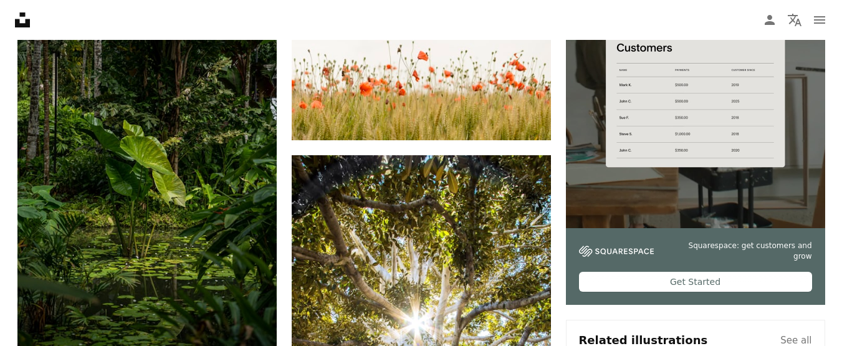
scroll to position [0, 0]
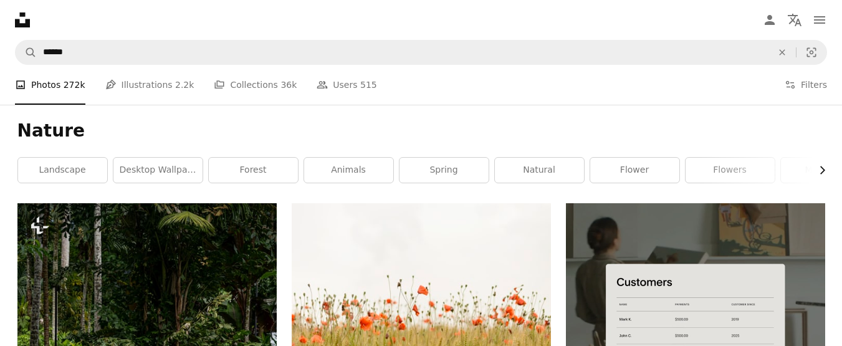
click at [821, 168] on icon "Chevron right" at bounding box center [822, 170] width 12 height 12
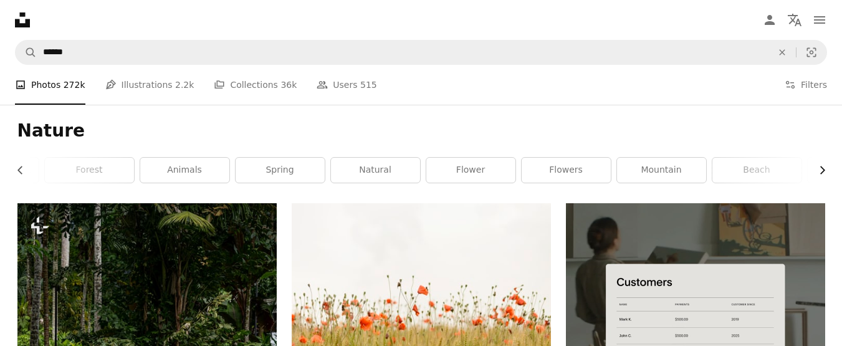
scroll to position [0, 187]
click at [821, 168] on icon "Chevron right" at bounding box center [822, 170] width 12 height 12
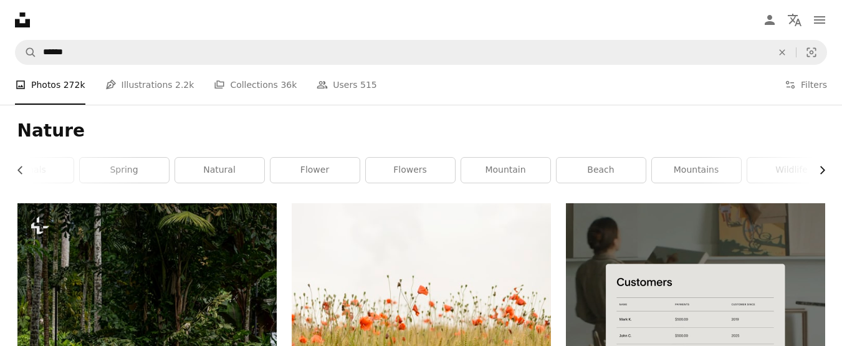
scroll to position [0, 332]
click at [17, 171] on icon "Chevron left" at bounding box center [20, 170] width 12 height 12
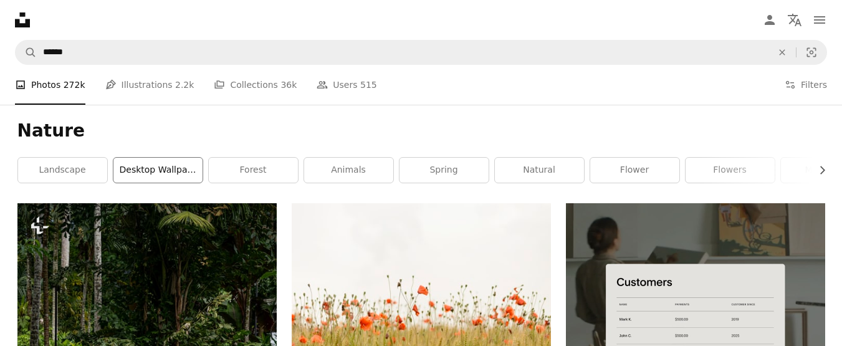
click at [135, 165] on link "desktop wallpaper" at bounding box center [157, 170] width 89 height 25
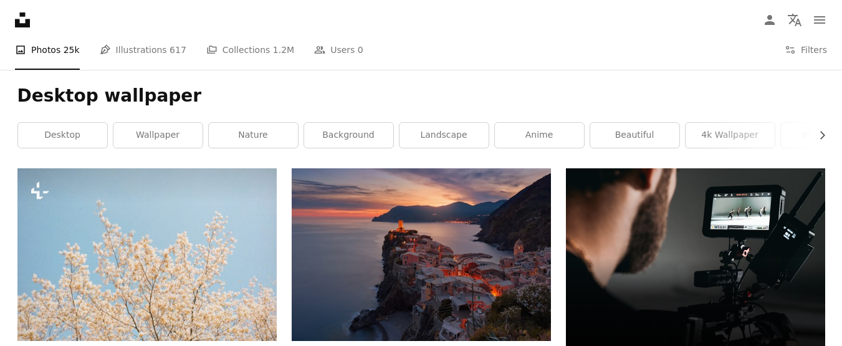
scroll to position [17, 0]
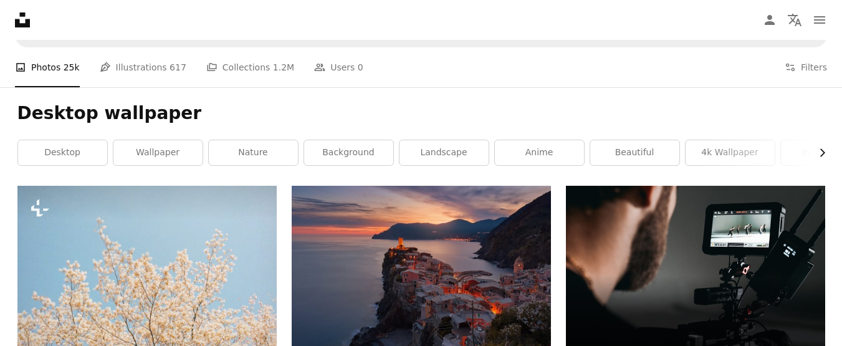
click at [821, 155] on icon "Chevron right" at bounding box center [822, 153] width 12 height 12
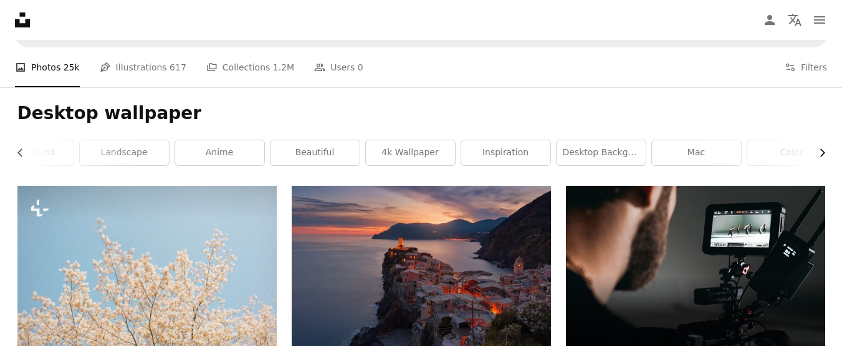
scroll to position [0, 332]
click at [821, 155] on link "color" at bounding box center [780, 152] width 89 height 25
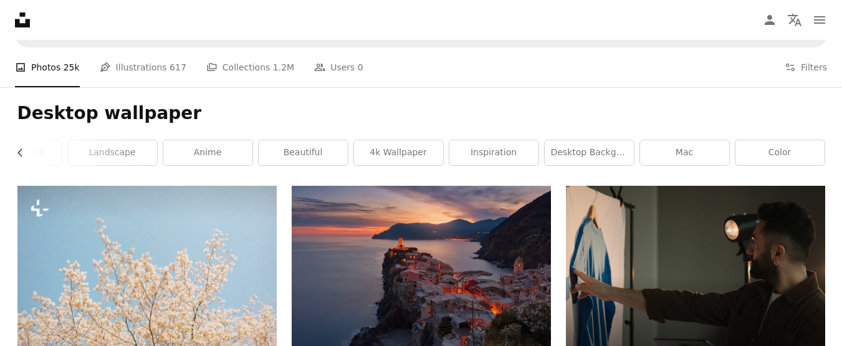
scroll to position [69, 0]
